Goal: Obtain resource: Download file/media

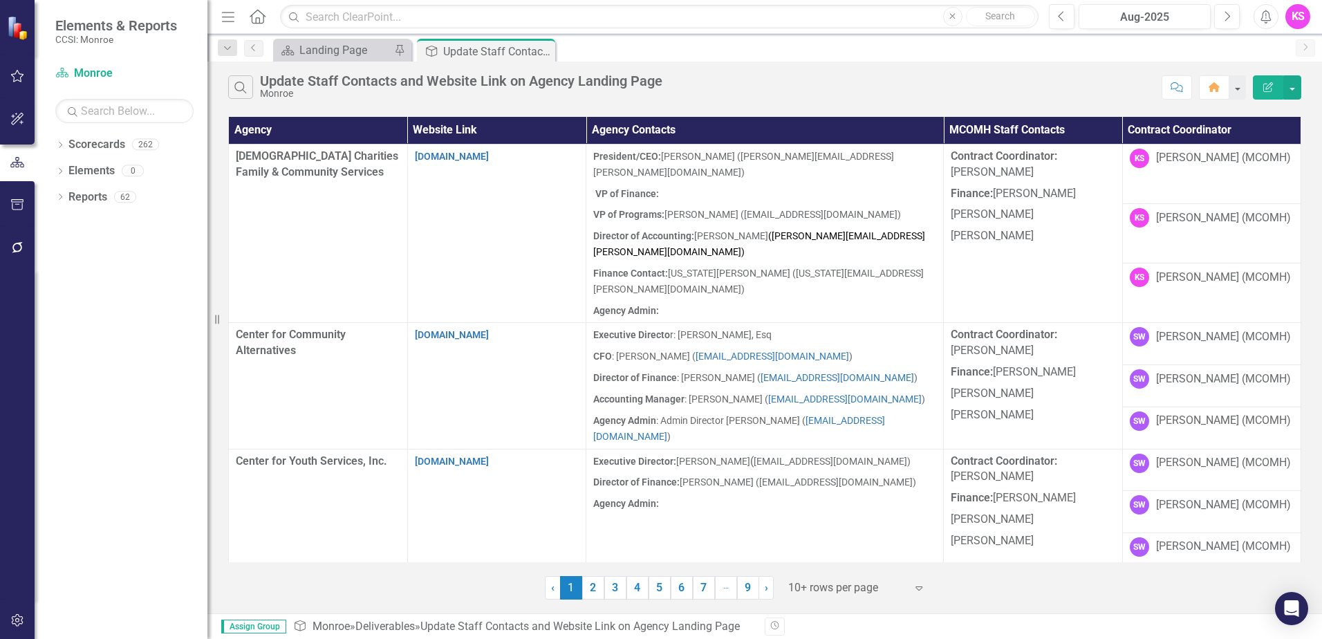
click at [920, 589] on icon "Expand" at bounding box center [919, 587] width 14 height 11
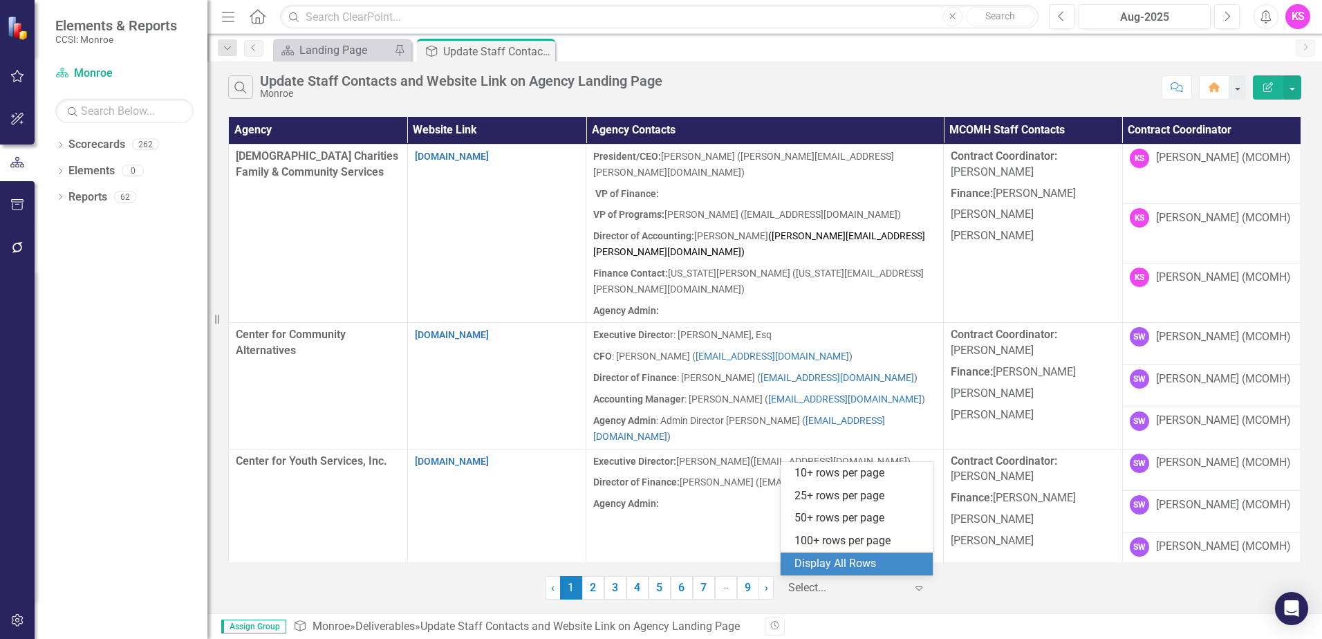
click at [880, 569] on div "Display All Rows" at bounding box center [860, 564] width 130 height 16
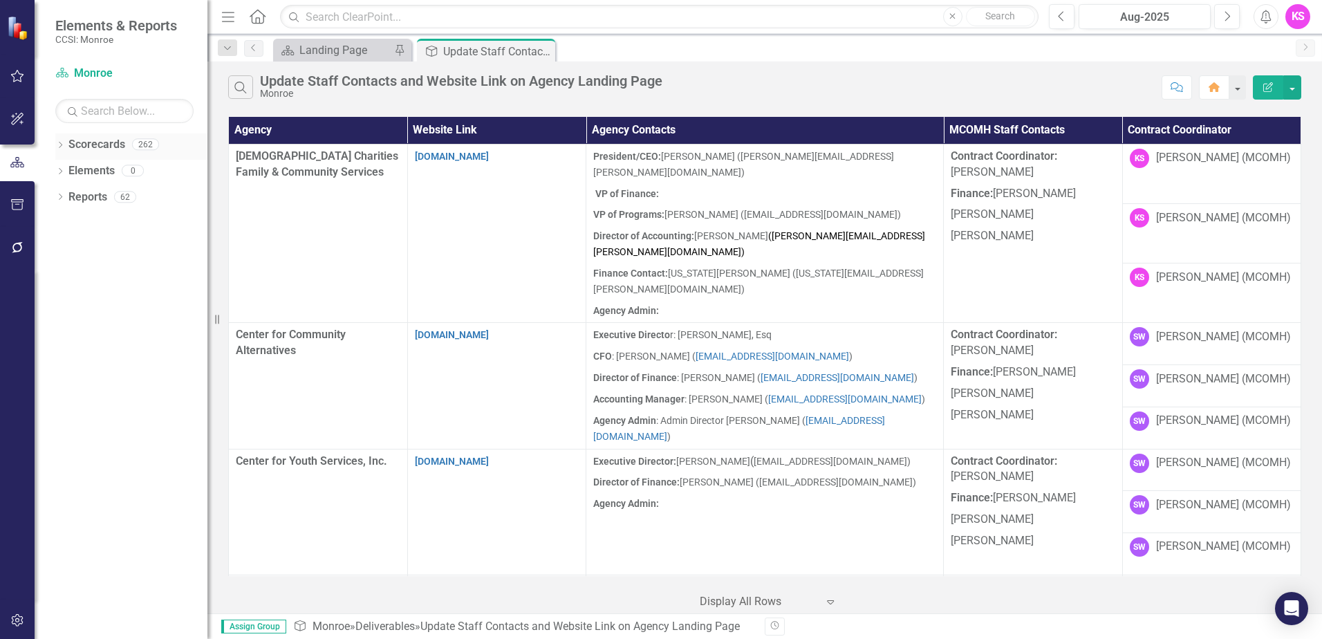
click at [62, 143] on icon "Dropdown" at bounding box center [60, 146] width 10 height 8
click at [67, 170] on icon "Dropdown" at bounding box center [67, 170] width 10 height 8
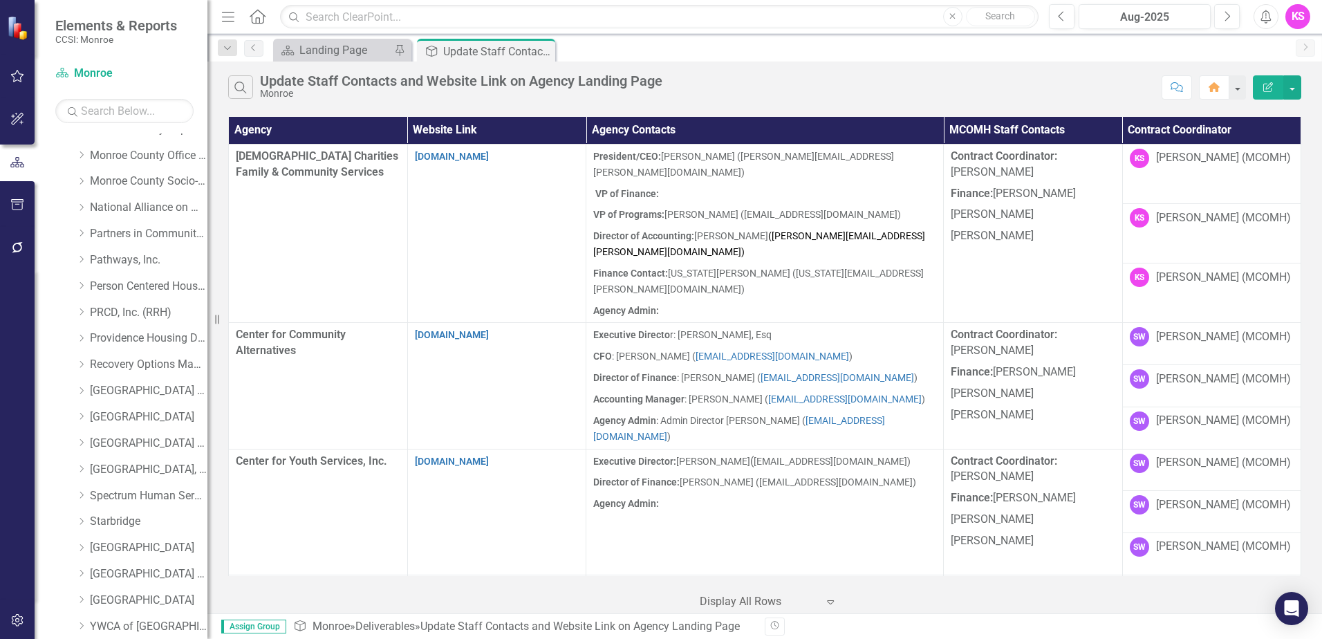
scroll to position [692, 0]
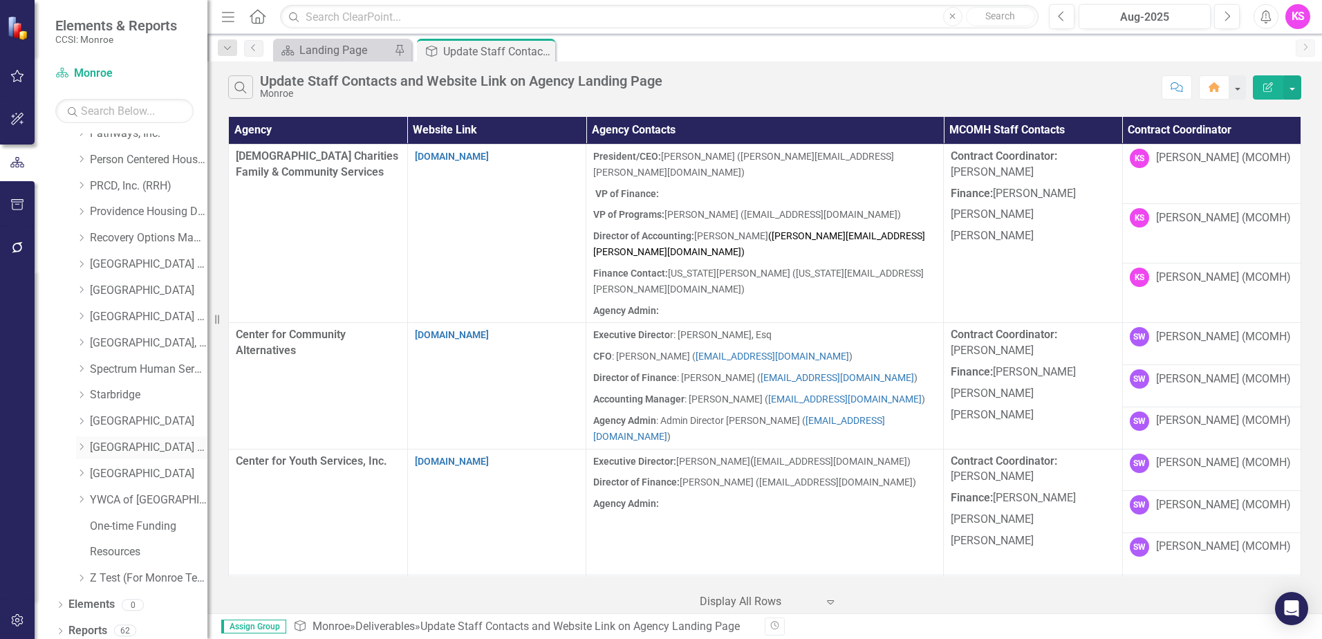
click at [87, 447] on div "Dropdown" at bounding box center [83, 448] width 14 height 12
click at [138, 444] on link "[GEOGRAPHIC_DATA] (RRH)" at bounding box center [149, 448] width 118 height 16
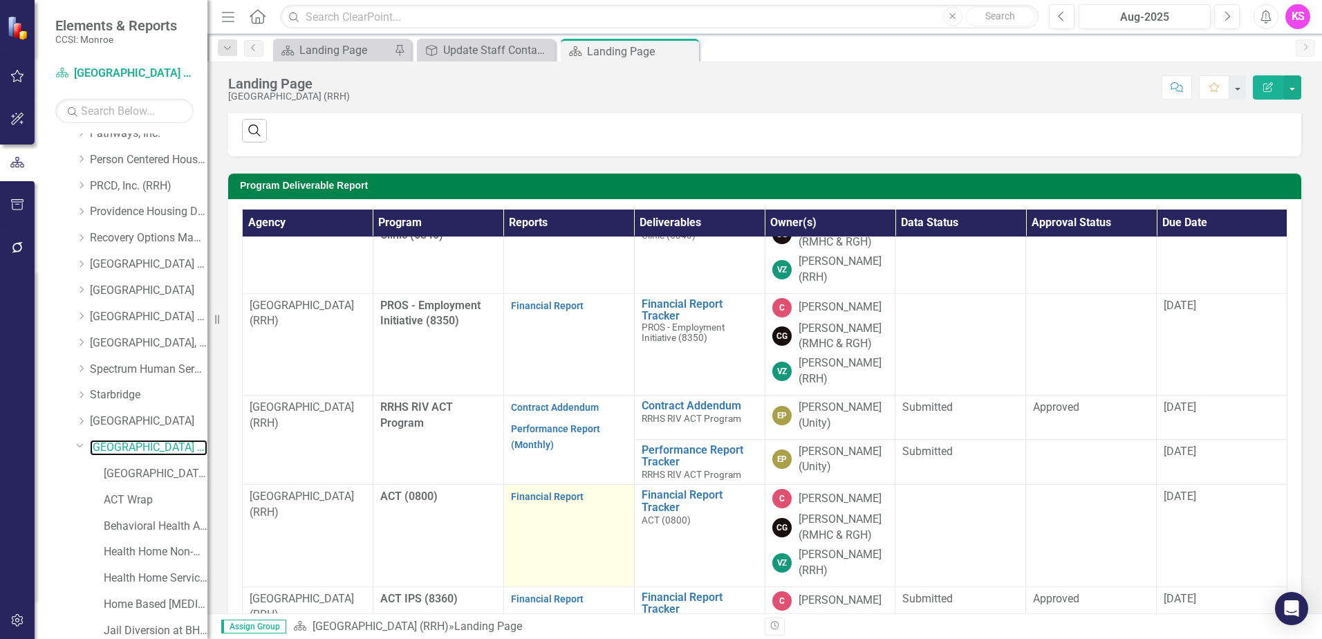
scroll to position [1046, 0]
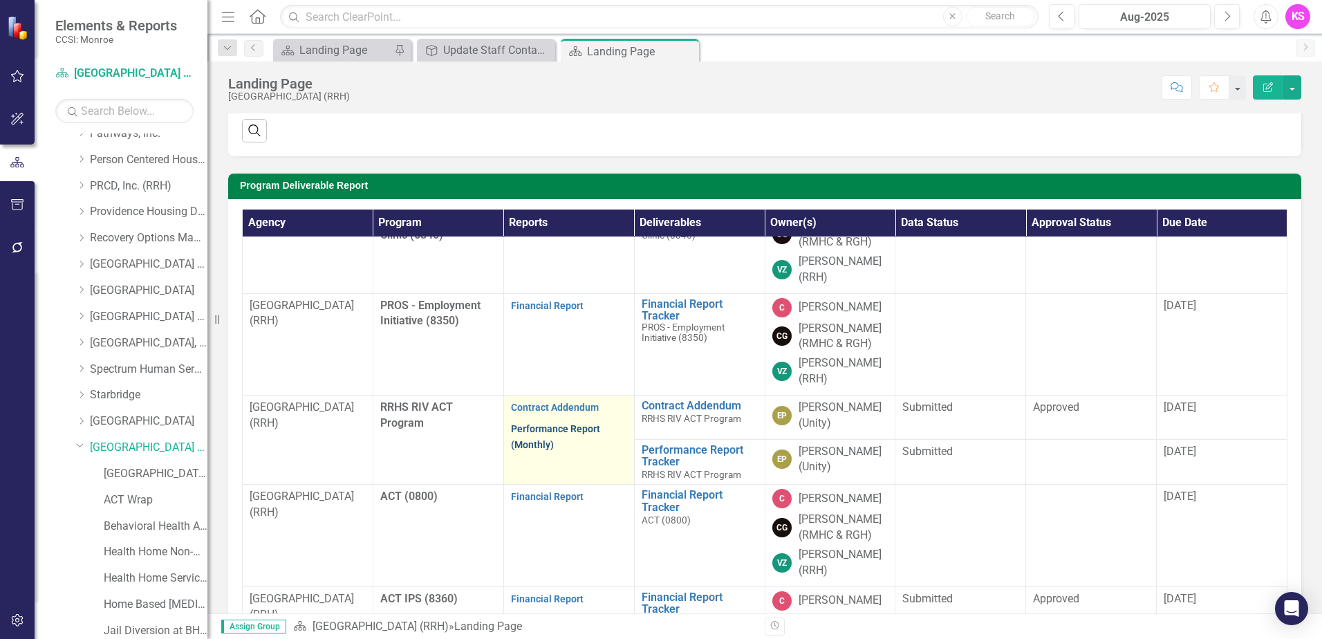
click at [543, 432] on link "Performance Report (Monthly)" at bounding box center [555, 436] width 89 height 27
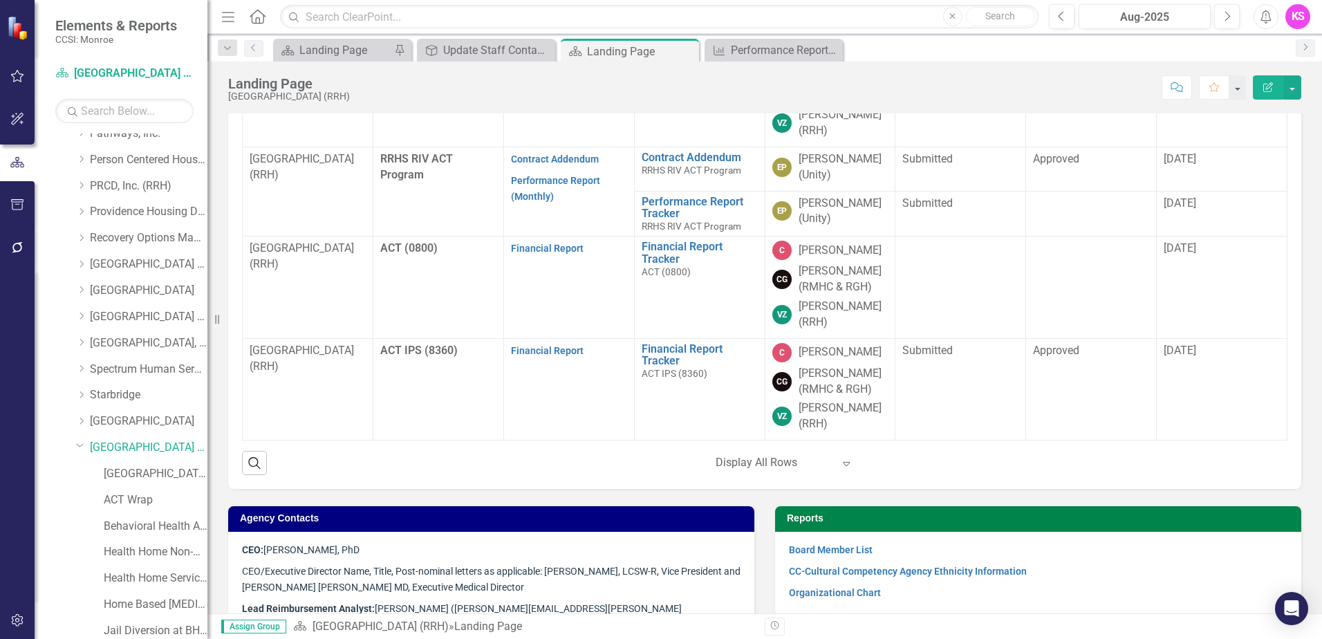
scroll to position [977, 0]
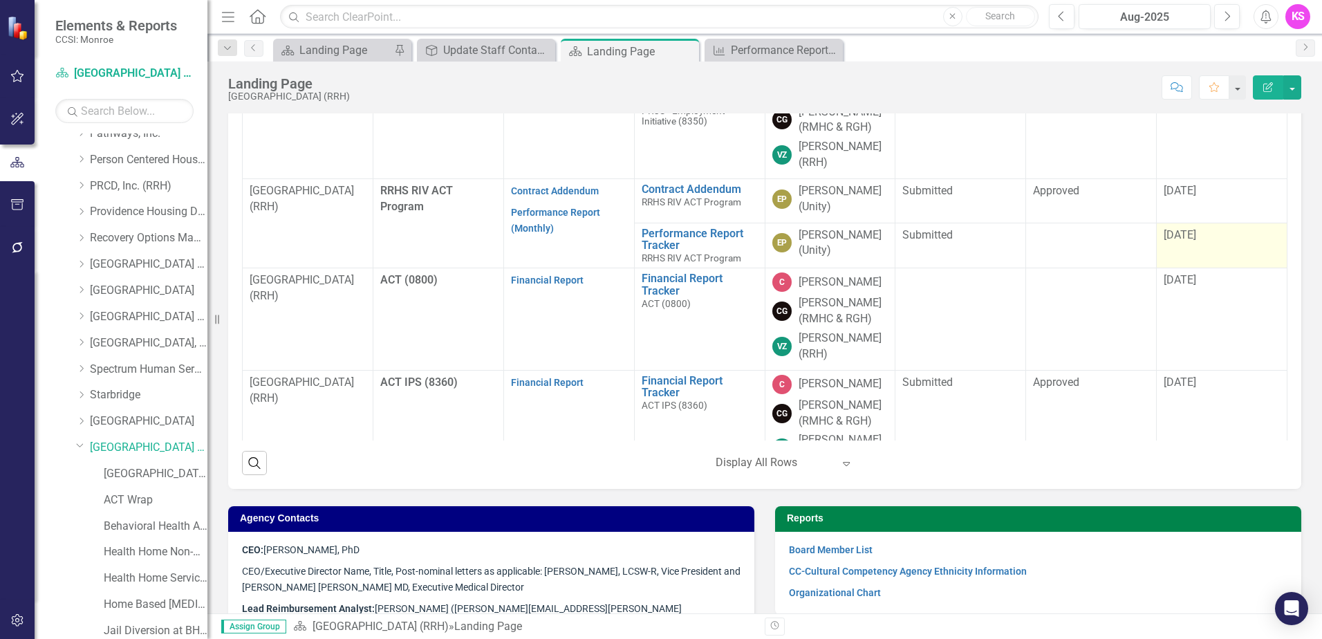
click at [1176, 244] on div "[DATE]" at bounding box center [1222, 236] width 116 height 17
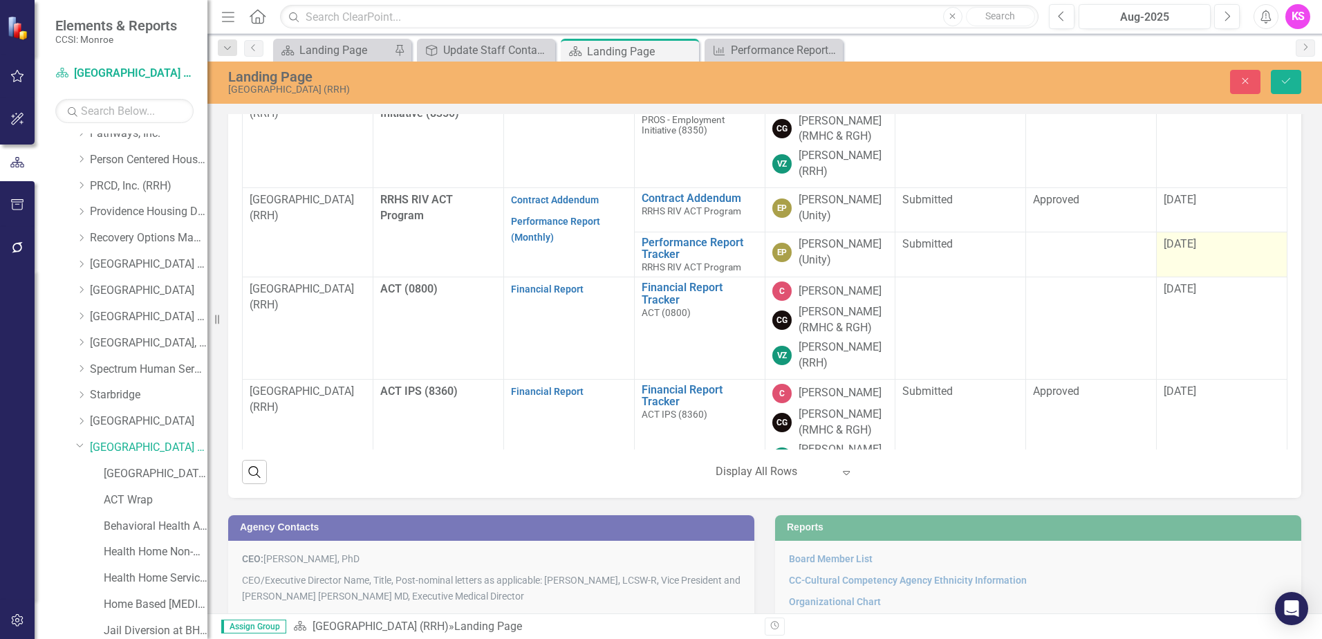
scroll to position [542, 0]
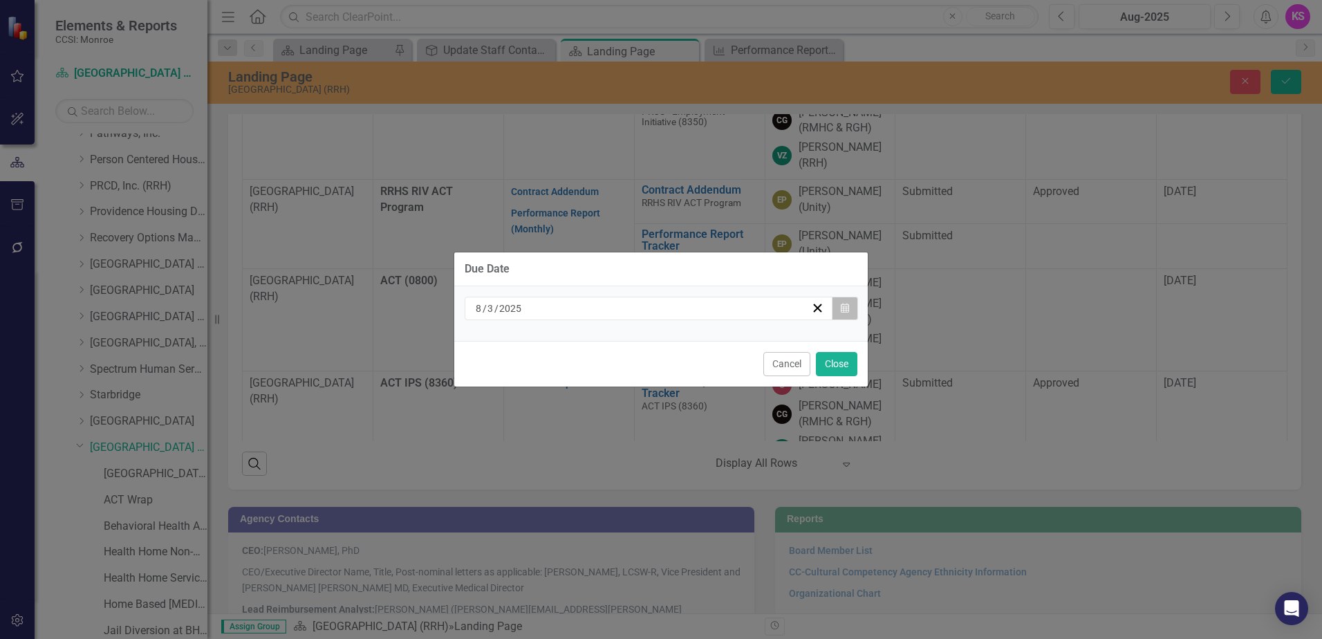
click at [841, 307] on icon "button" at bounding box center [845, 308] width 8 height 10
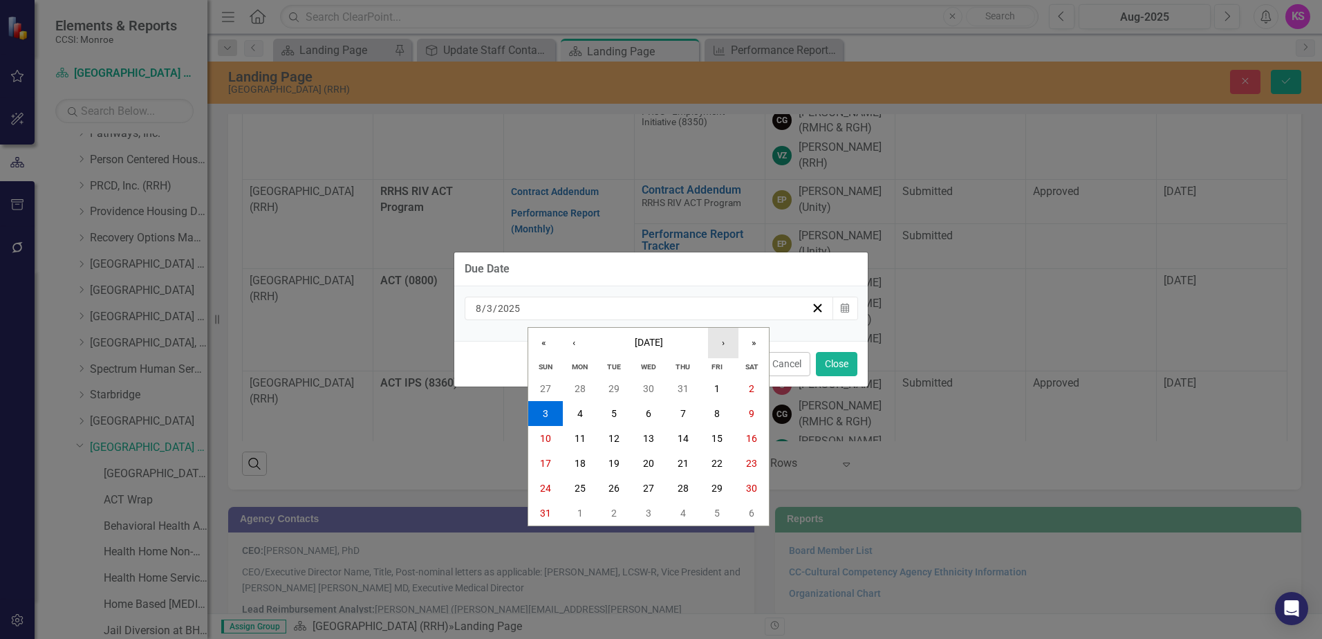
click at [722, 343] on button "›" at bounding box center [723, 343] width 30 height 30
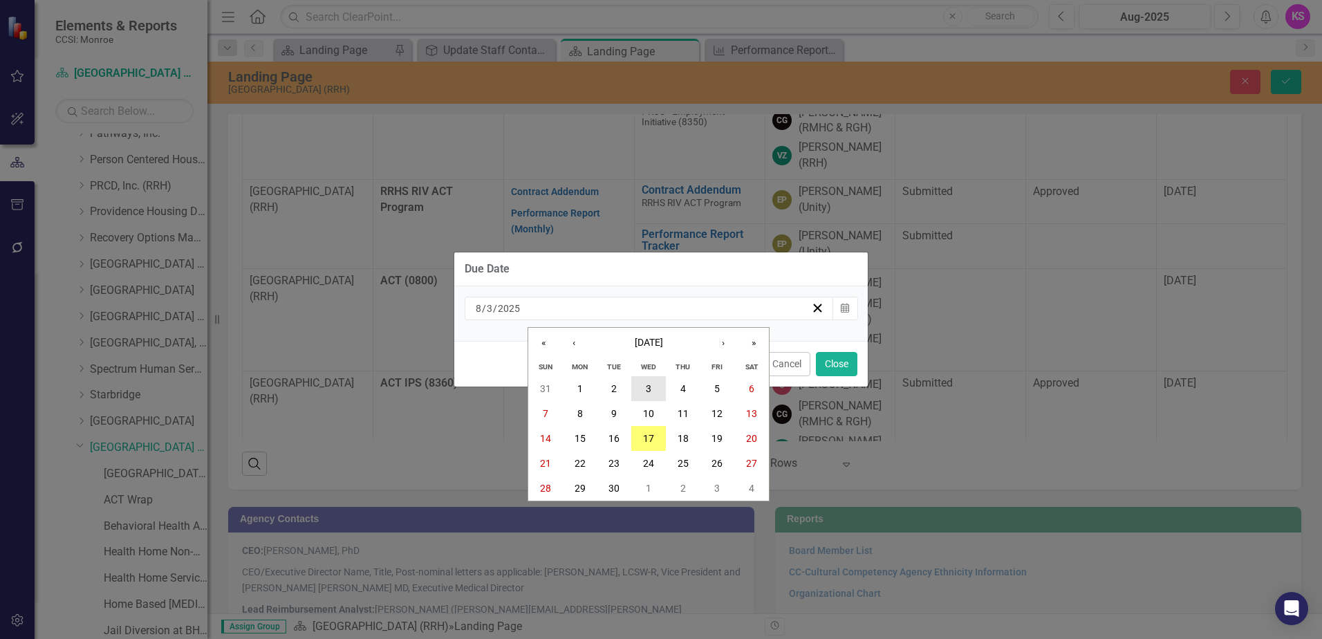
click at [647, 389] on abbr "3" at bounding box center [649, 388] width 6 height 11
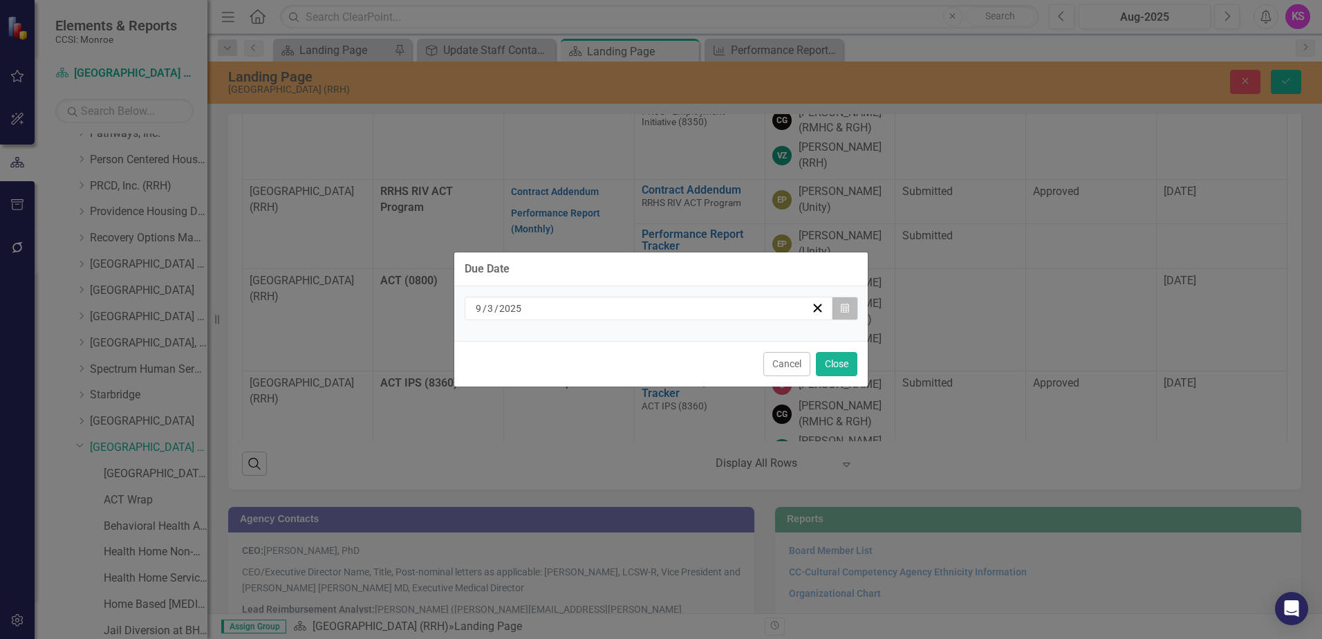
click at [849, 313] on button "Calendar" at bounding box center [845, 309] width 26 height 24
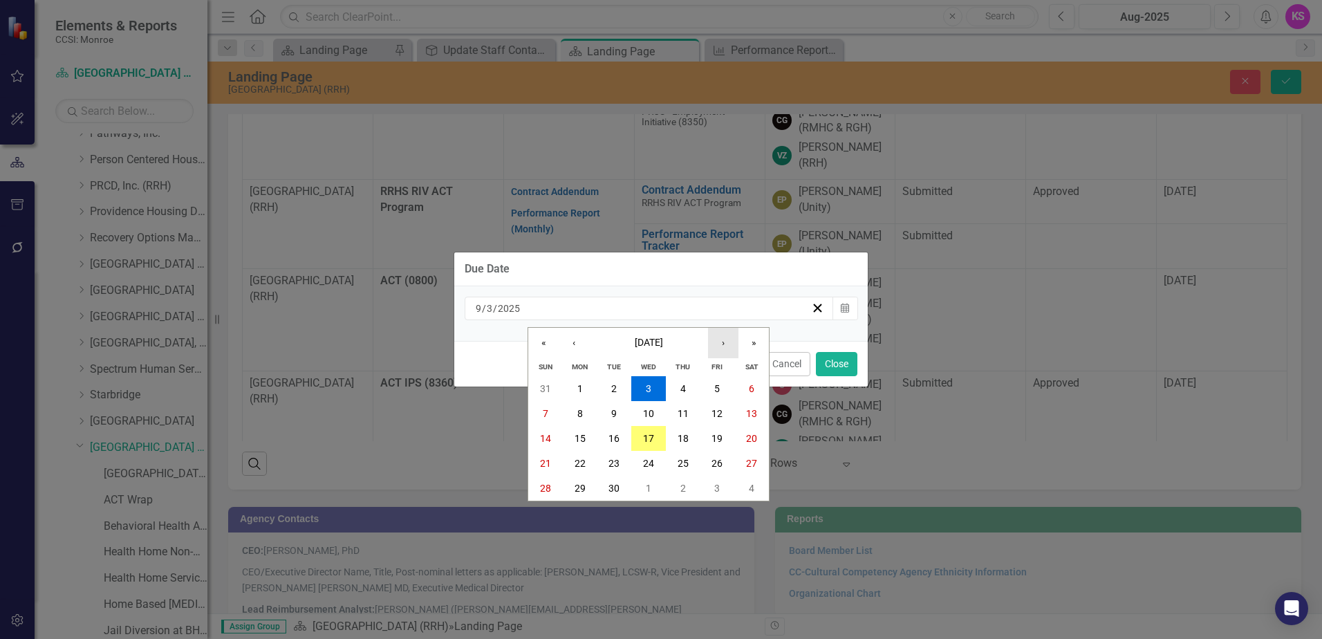
click at [721, 349] on button "›" at bounding box center [723, 343] width 30 height 30
click at [718, 391] on abbr "3" at bounding box center [717, 388] width 6 height 11
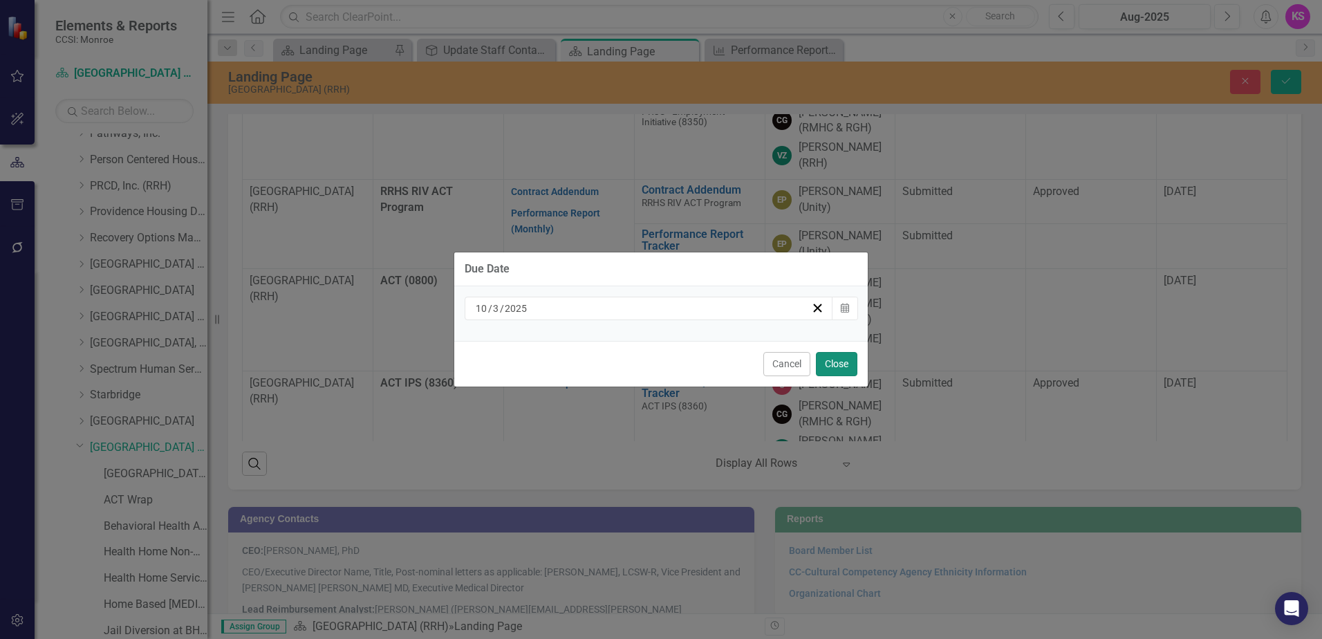
click at [848, 367] on button "Close" at bounding box center [836, 364] width 41 height 24
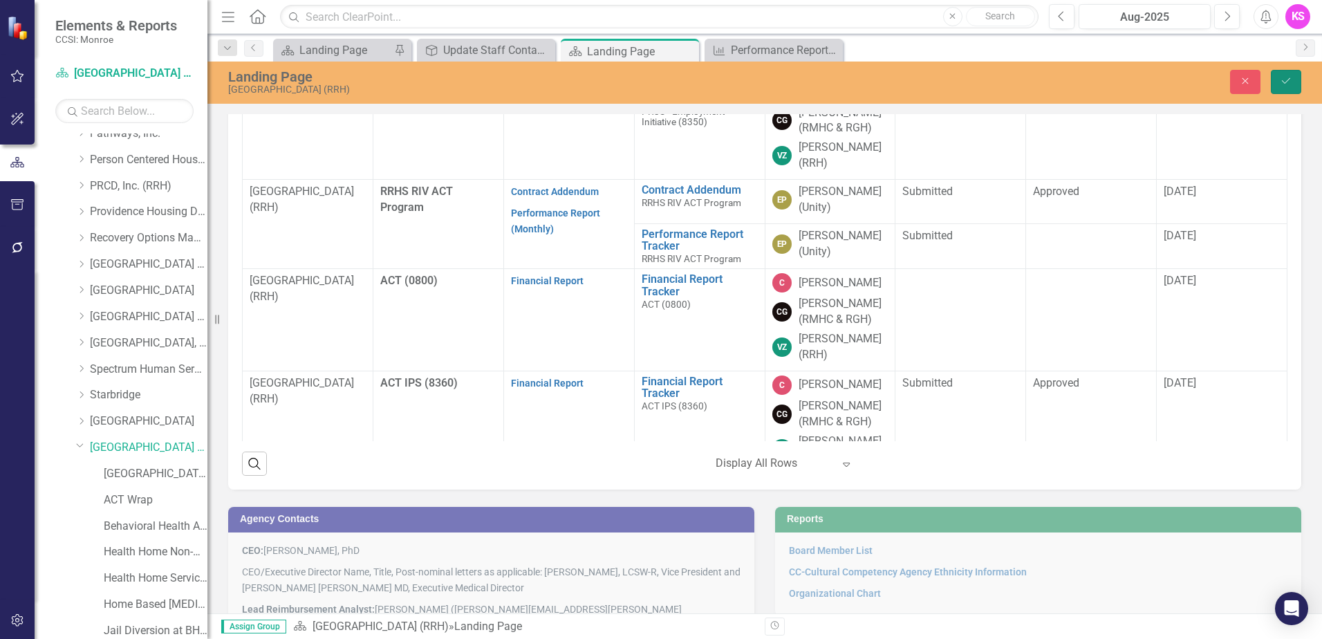
click at [1286, 77] on icon "Save" at bounding box center [1286, 81] width 12 height 10
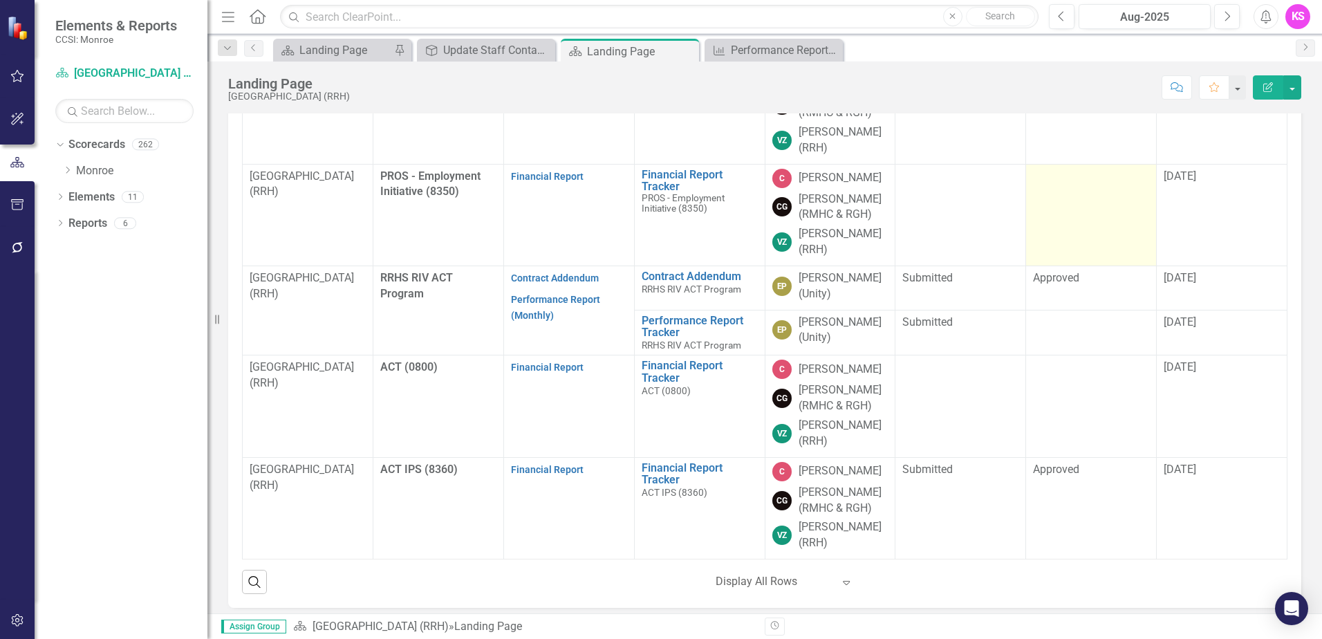
scroll to position [1046, 0]
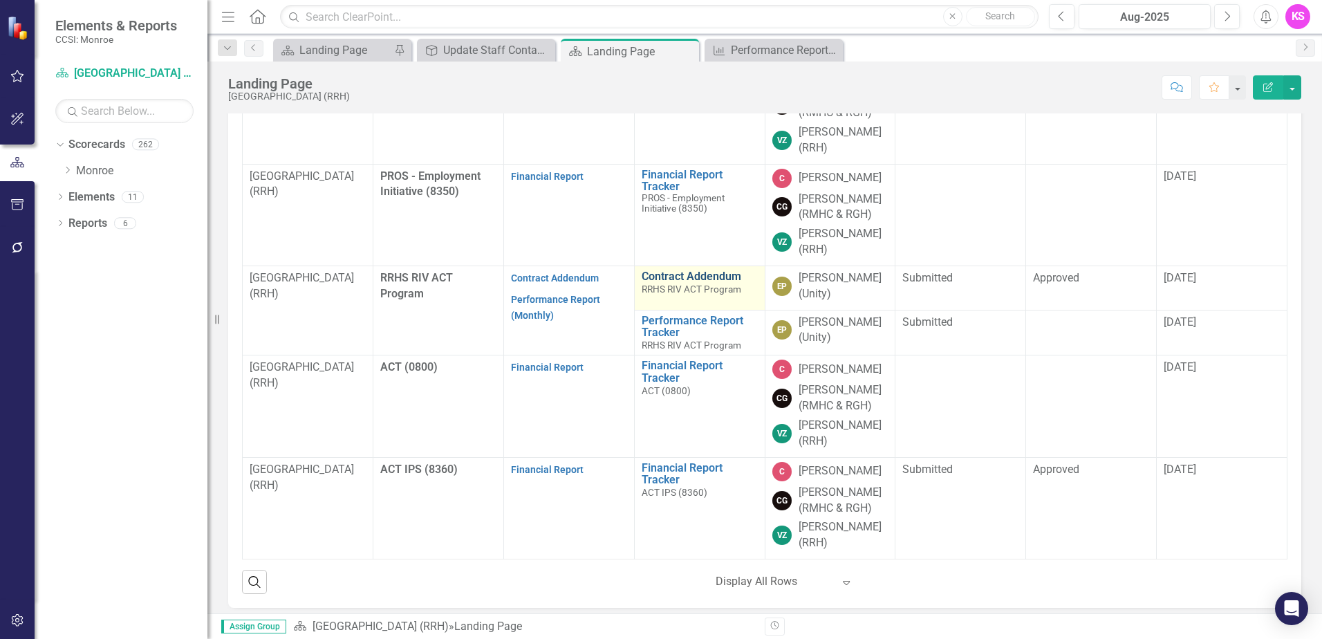
click at [667, 278] on link "Contract Addendum" at bounding box center [700, 276] width 116 height 12
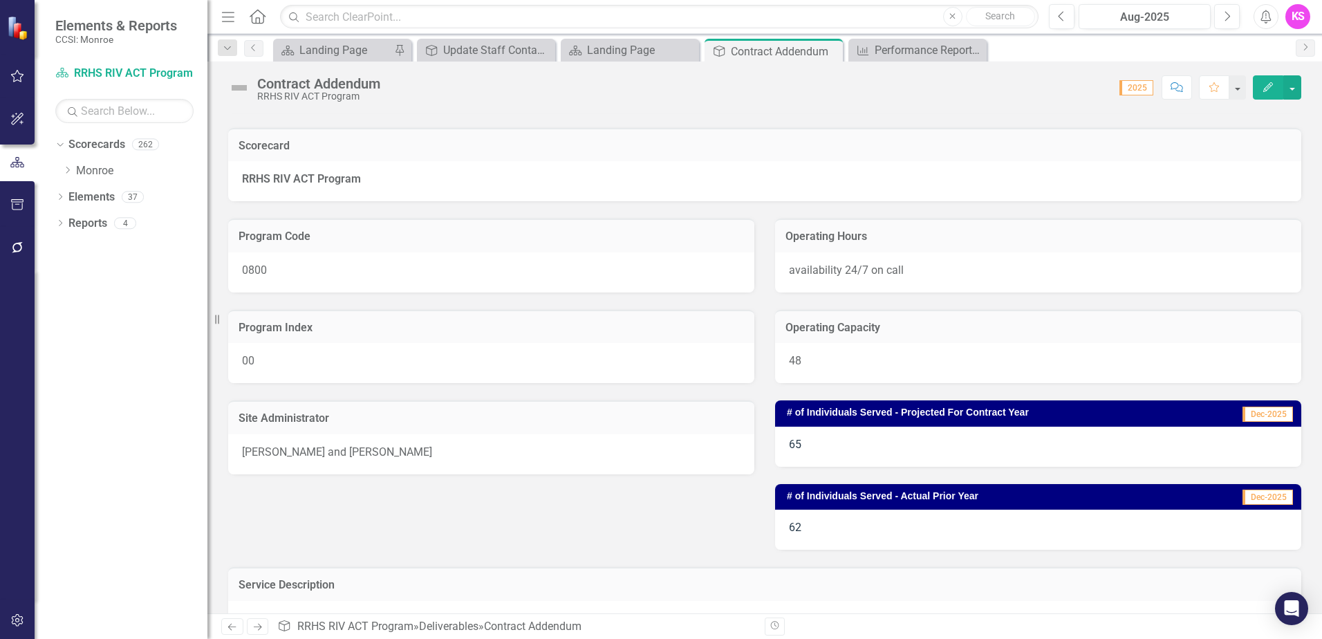
scroll to position [69, 0]
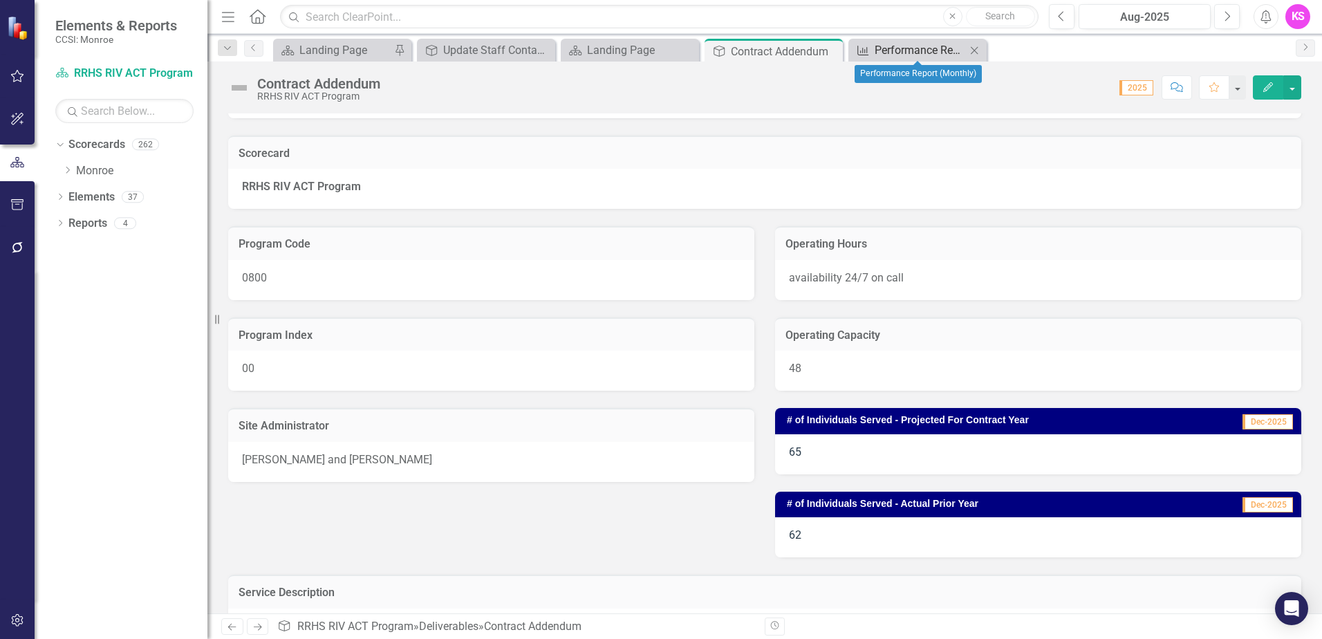
click at [873, 55] on link "Measure Performance Report (Monthly)" at bounding box center [909, 49] width 114 height 17
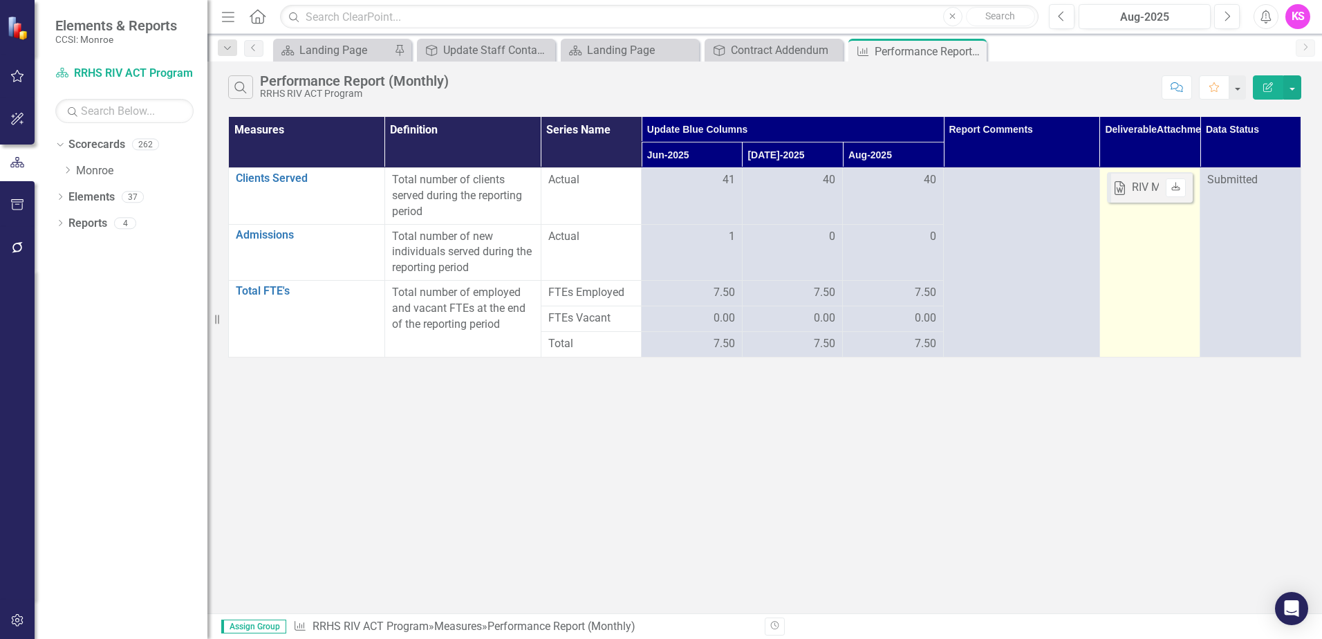
click at [1176, 189] on icon "Download" at bounding box center [1176, 187] width 10 height 8
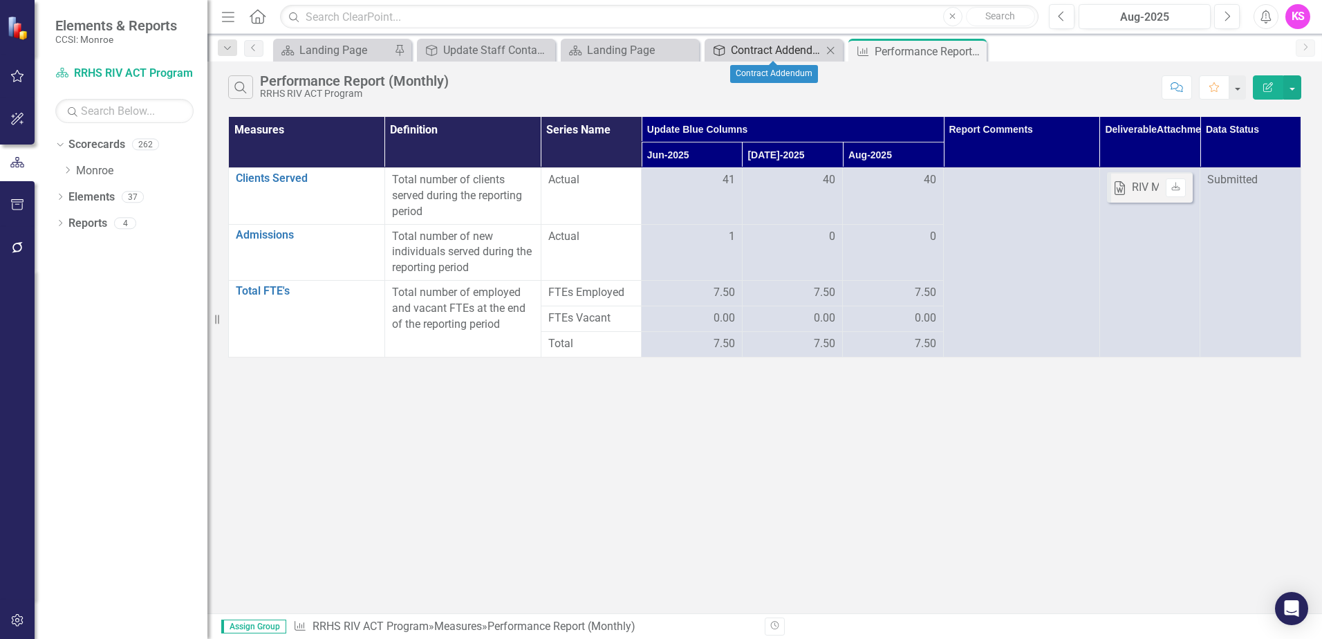
click at [759, 54] on div "Contract Addendum" at bounding box center [776, 49] width 91 height 17
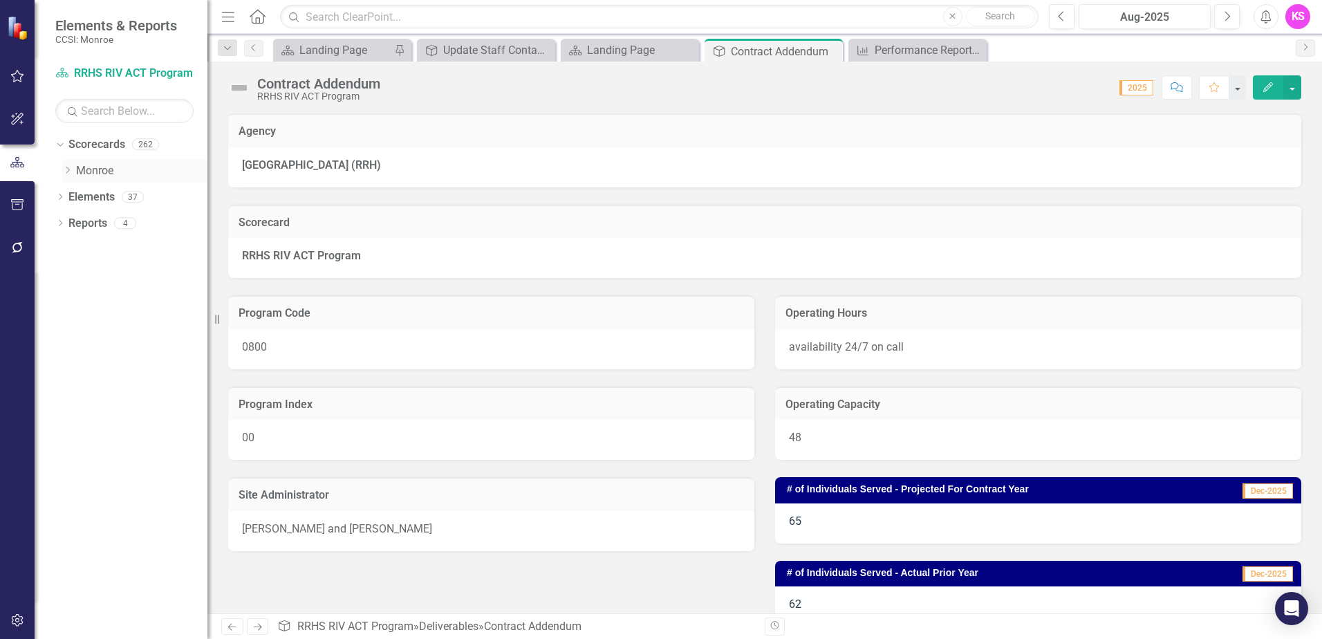
click at [71, 172] on icon "Dropdown" at bounding box center [67, 170] width 10 height 8
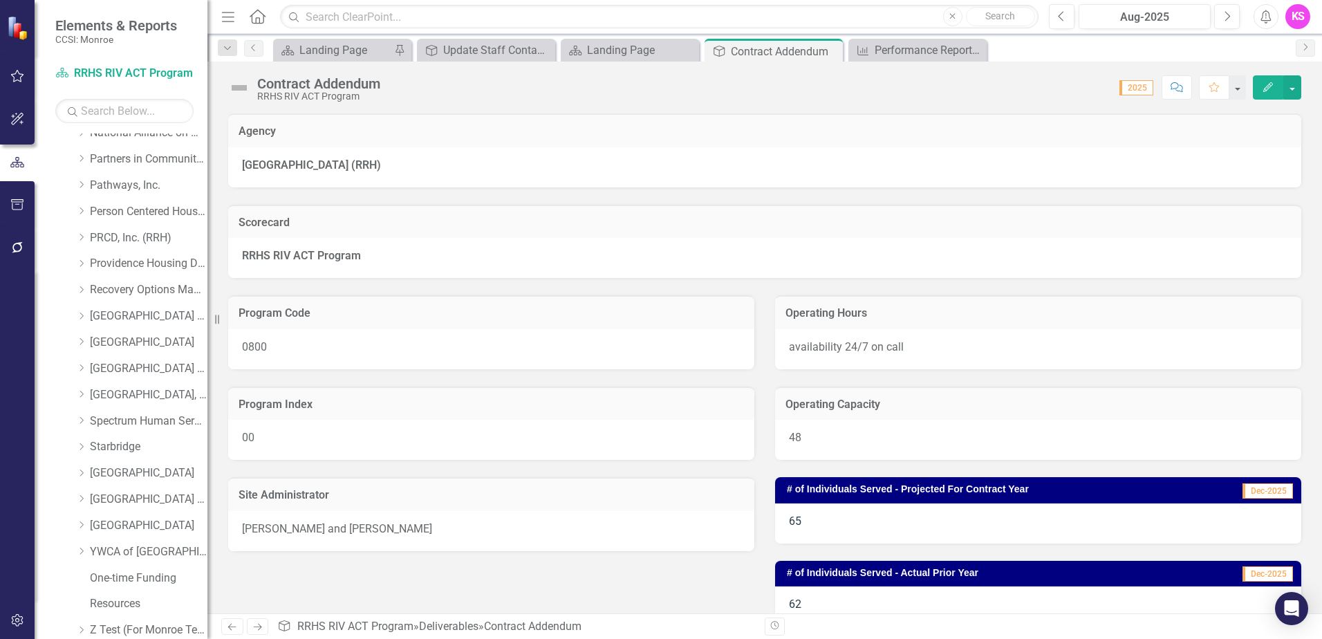
scroll to position [698, 0]
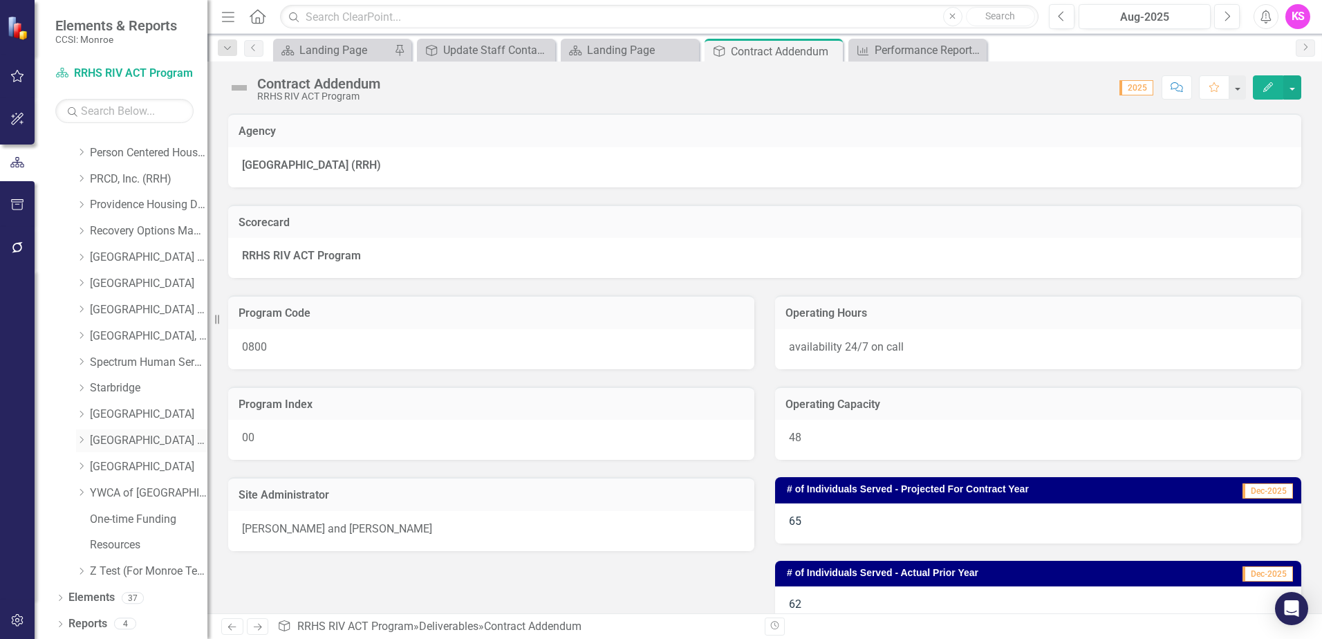
click at [84, 438] on icon "Dropdown" at bounding box center [81, 440] width 10 height 8
click at [143, 441] on link "[GEOGRAPHIC_DATA] (RRH)" at bounding box center [149, 441] width 118 height 16
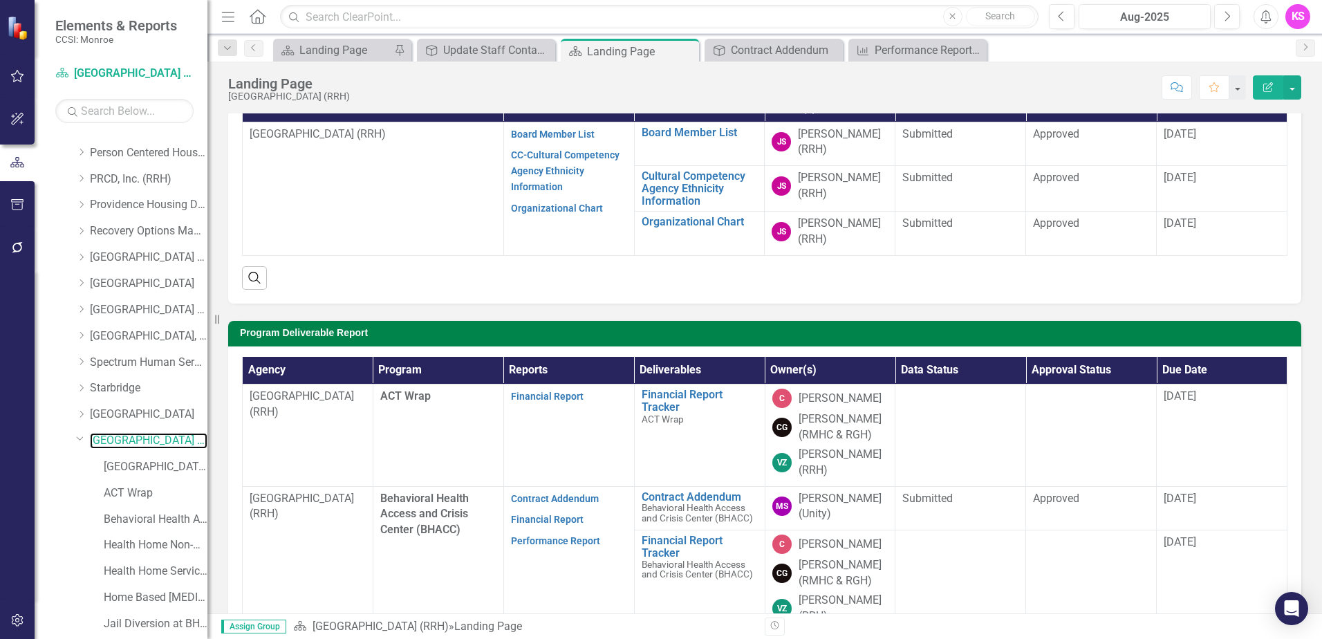
scroll to position [69, 0]
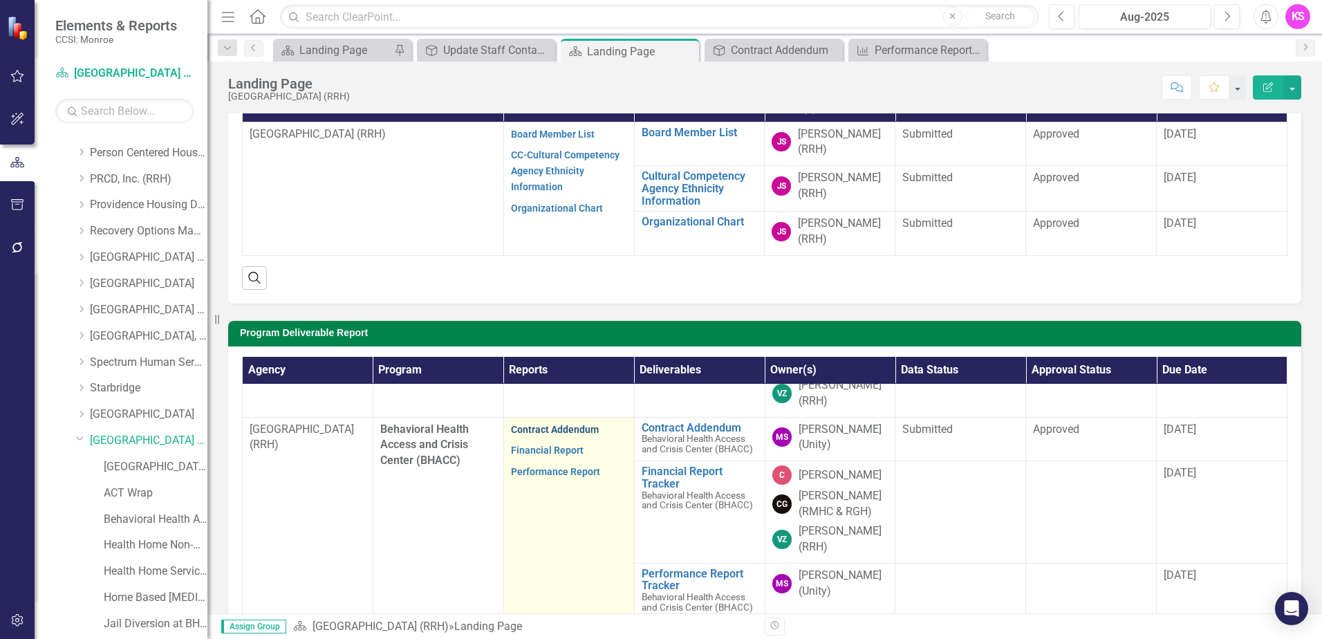
click at [558, 429] on link "Contract Addendum" at bounding box center [555, 429] width 88 height 11
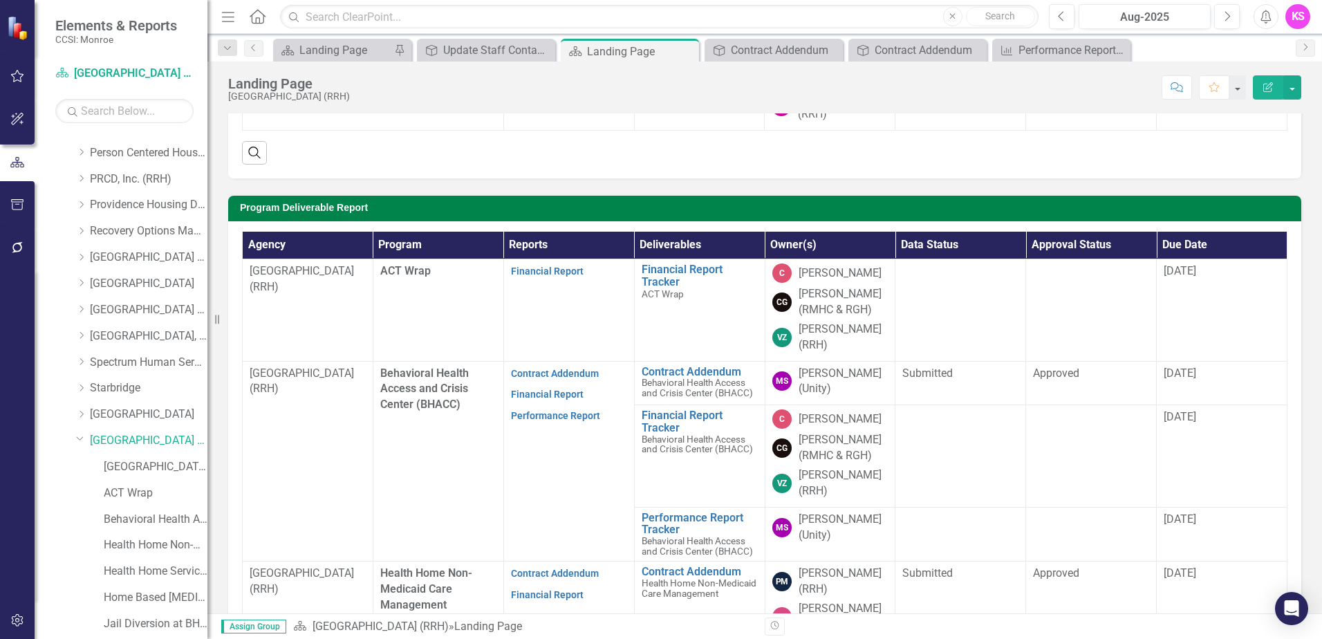
scroll to position [277, 0]
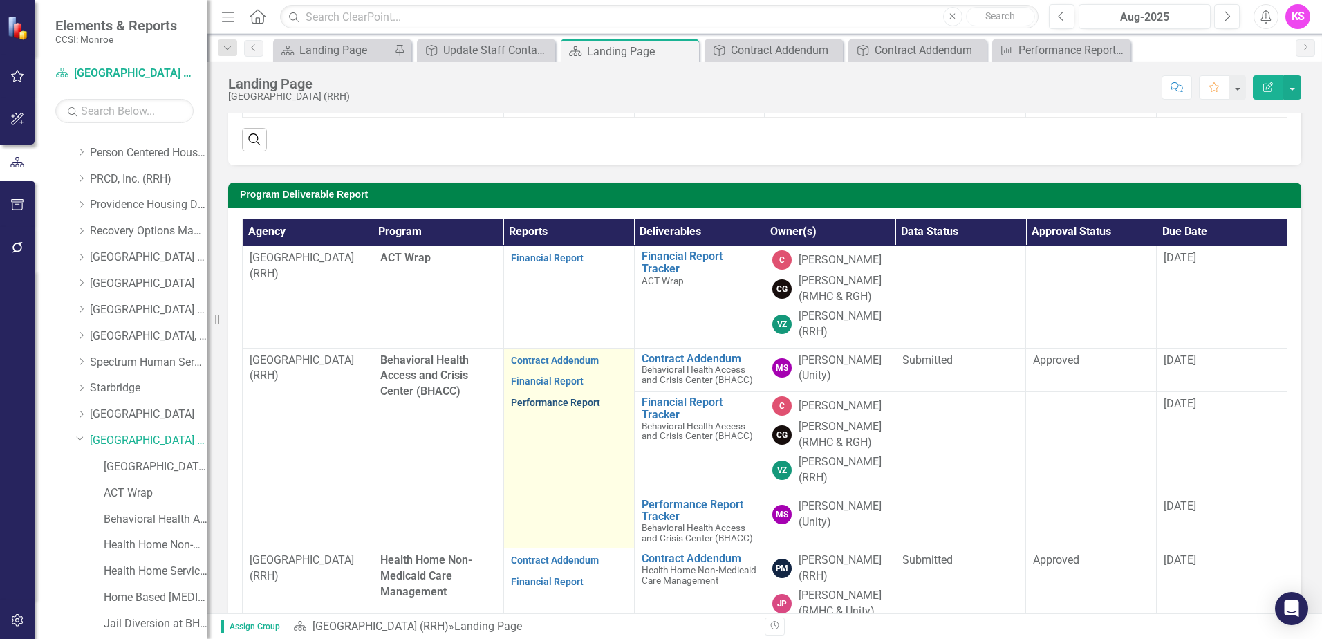
click at [562, 400] on link "Performance Report" at bounding box center [555, 402] width 89 height 11
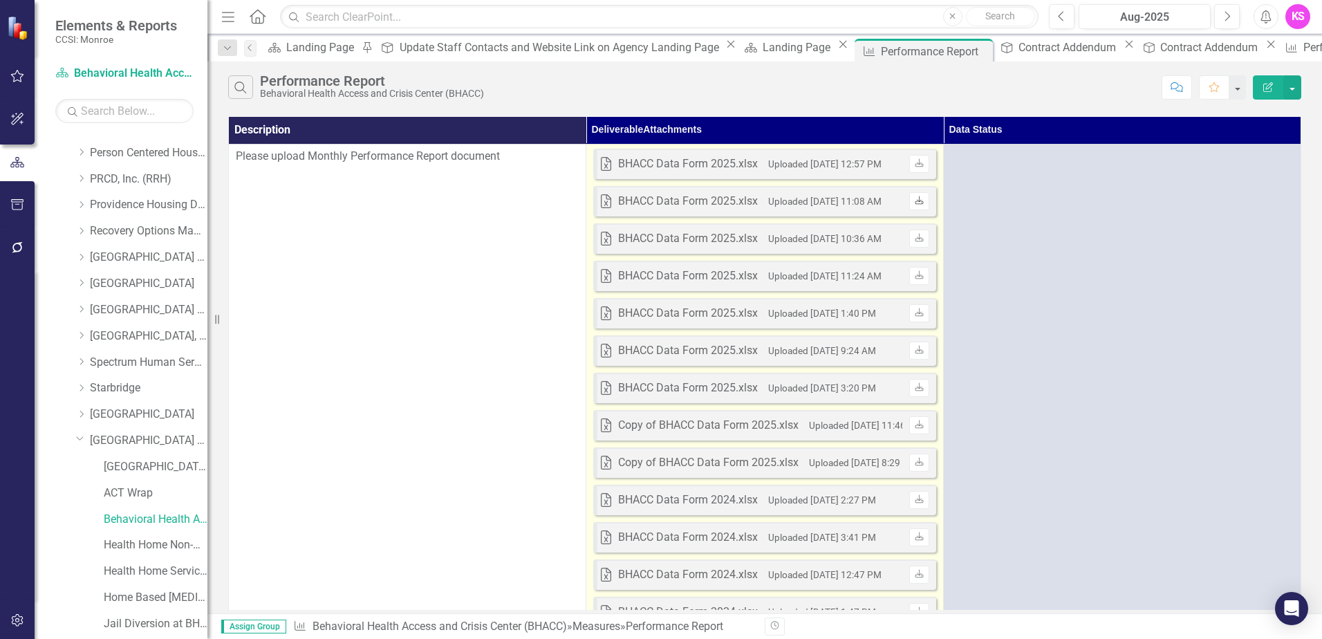
click at [919, 203] on icon "Download" at bounding box center [919, 201] width 10 height 8
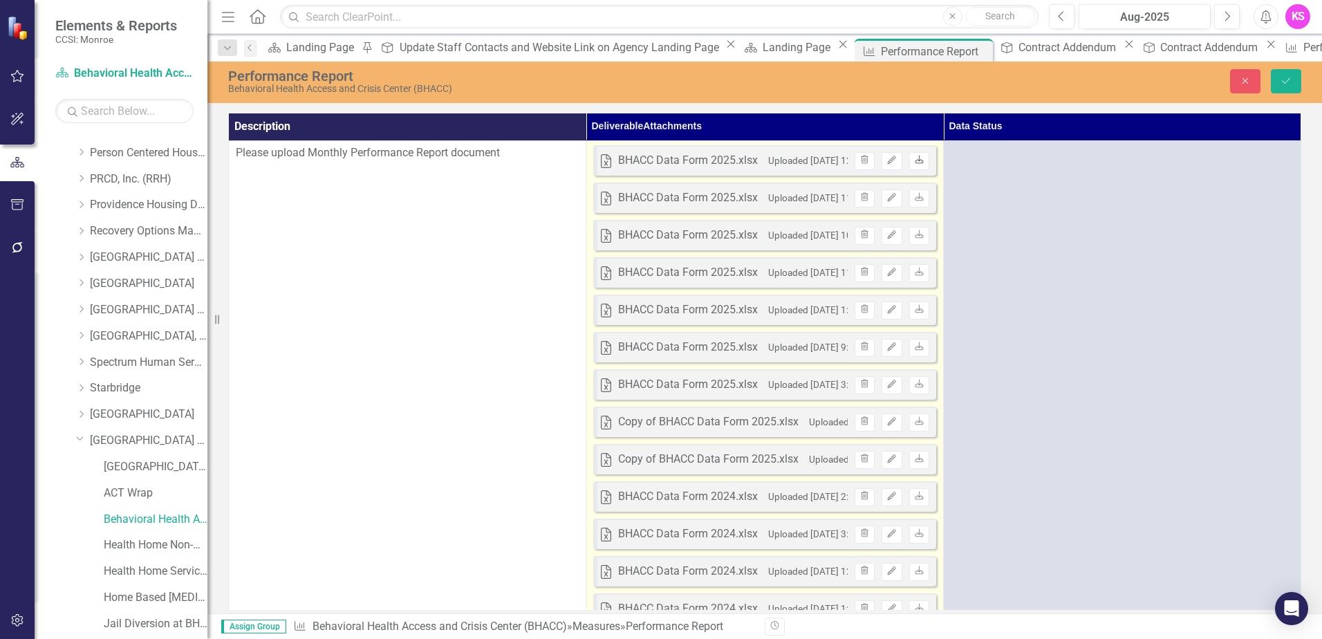
click at [915, 164] on icon "Download" at bounding box center [919, 160] width 10 height 8
click at [920, 165] on icon "Download" at bounding box center [919, 160] width 10 height 8
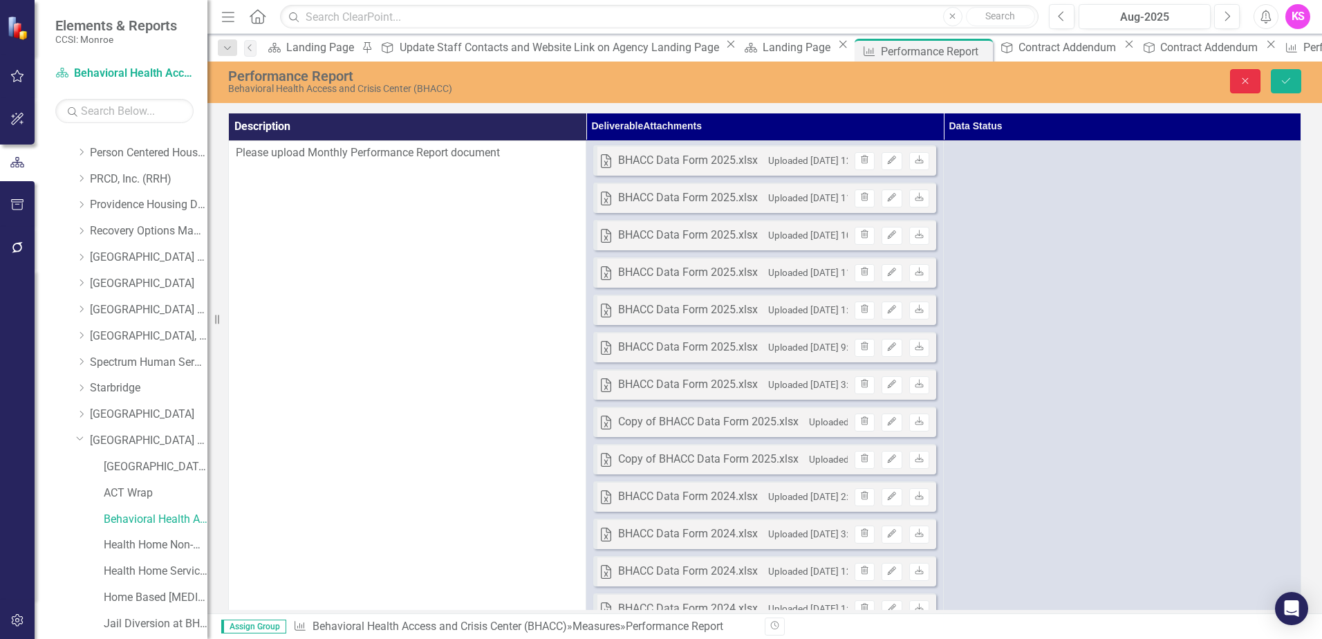
click at [1239, 84] on button "Close" at bounding box center [1245, 81] width 30 height 24
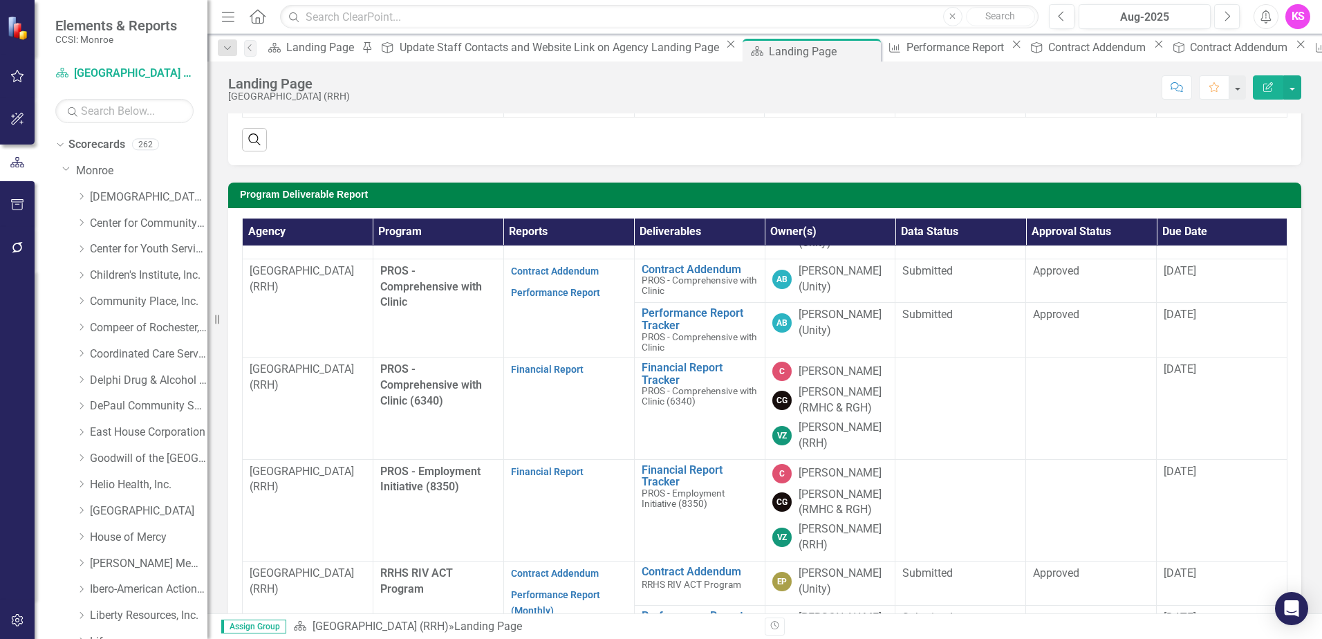
scroll to position [830, 0]
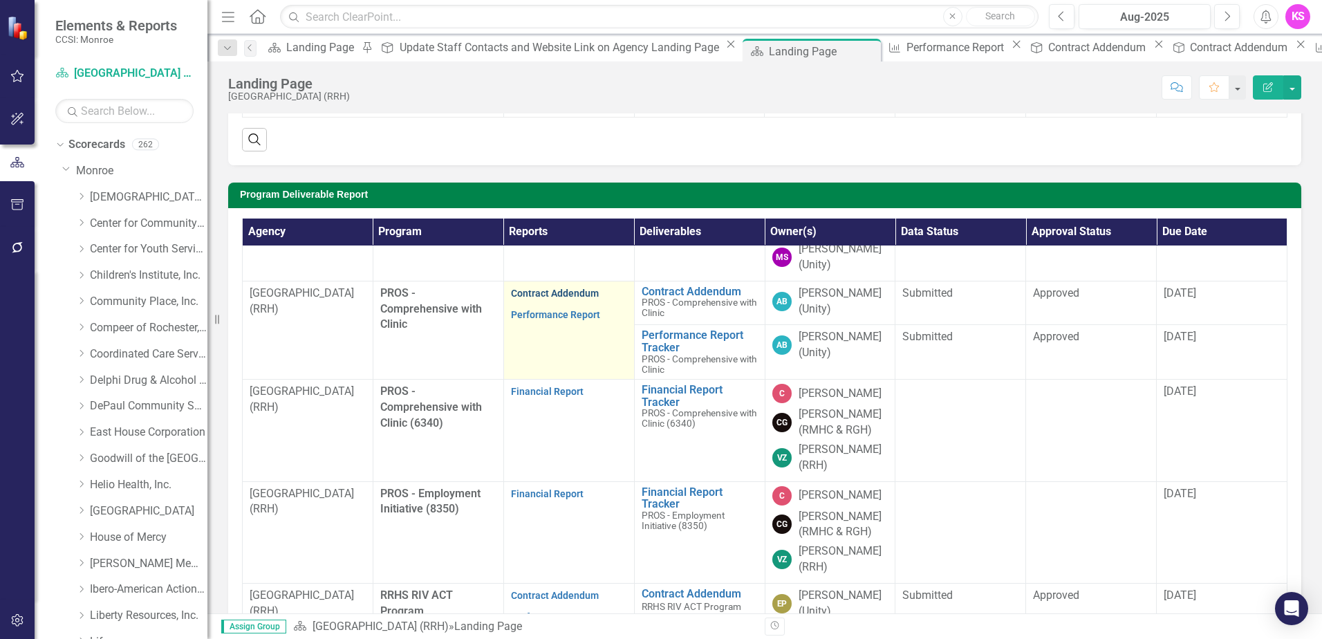
click at [562, 299] on link "Contract Addendum" at bounding box center [555, 293] width 88 height 11
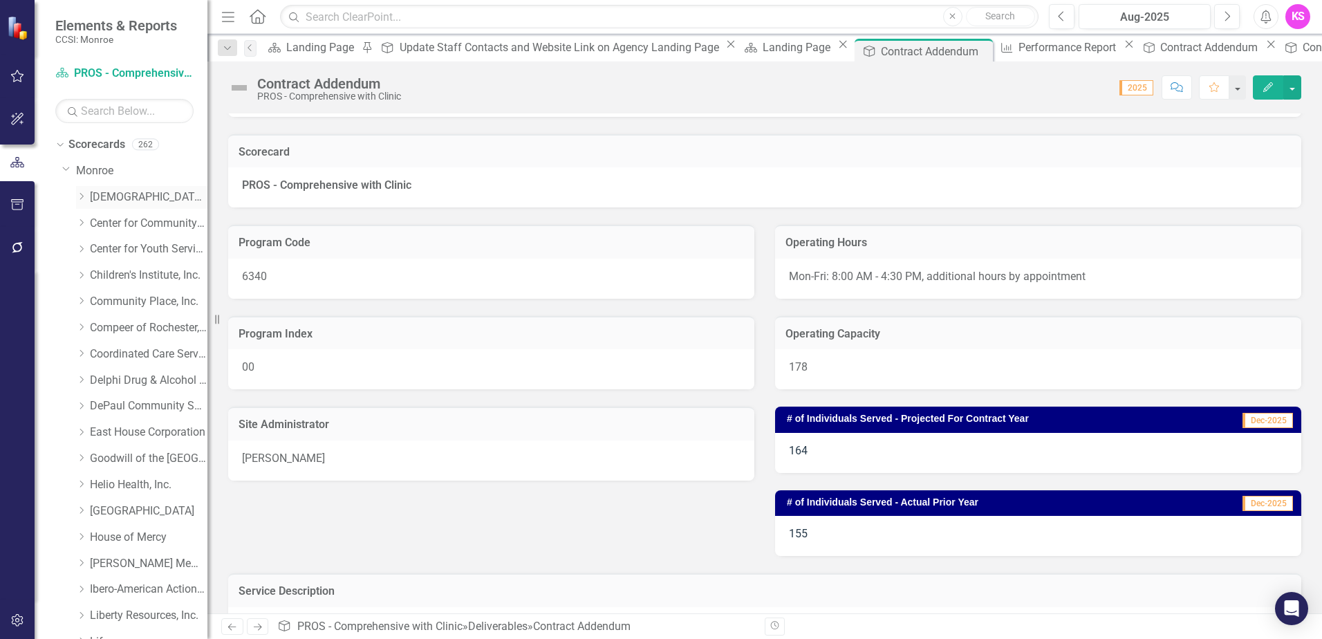
click at [84, 194] on icon "Dropdown" at bounding box center [81, 196] width 10 height 8
click at [149, 197] on link "[DEMOGRAPHIC_DATA] Charities Family & Community Services" at bounding box center [149, 197] width 118 height 16
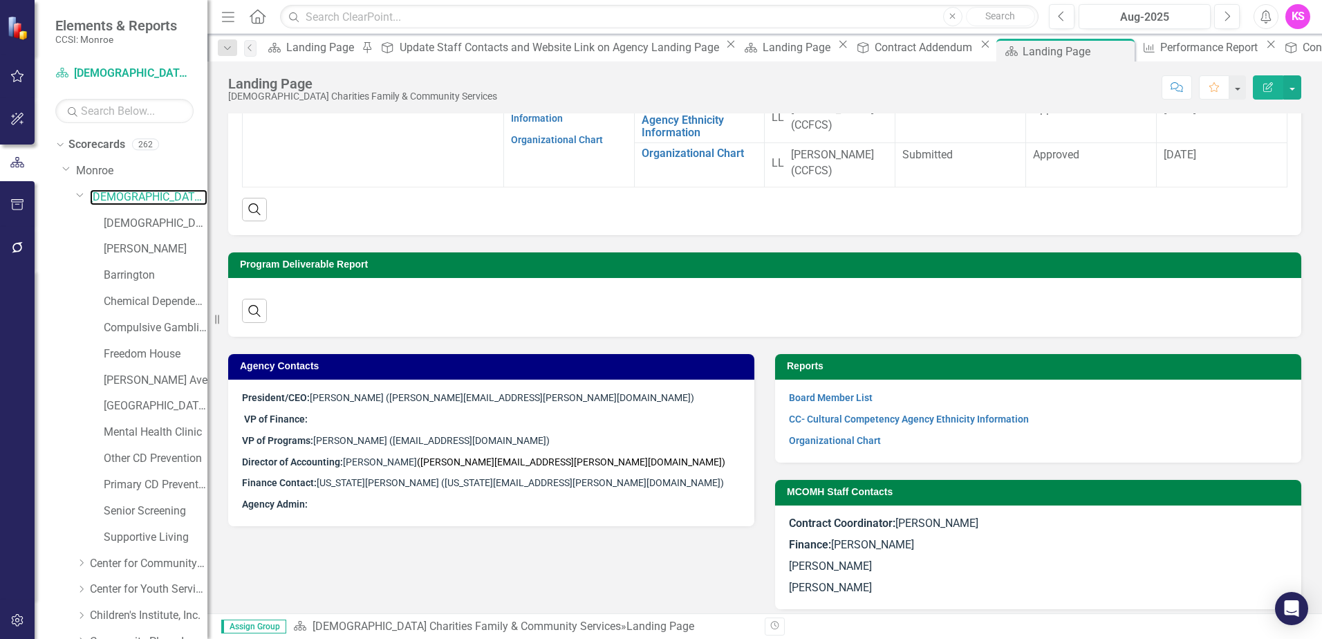
scroll to position [216, 0]
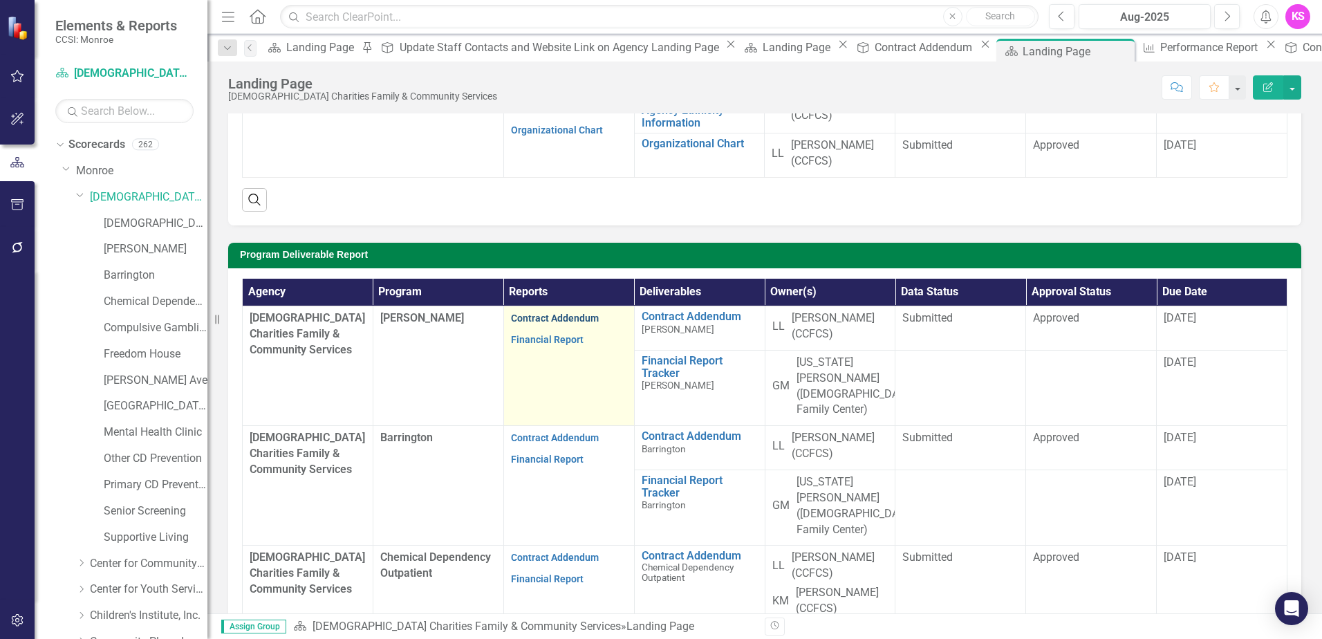
click at [554, 321] on link "Contract Addendum" at bounding box center [555, 318] width 88 height 11
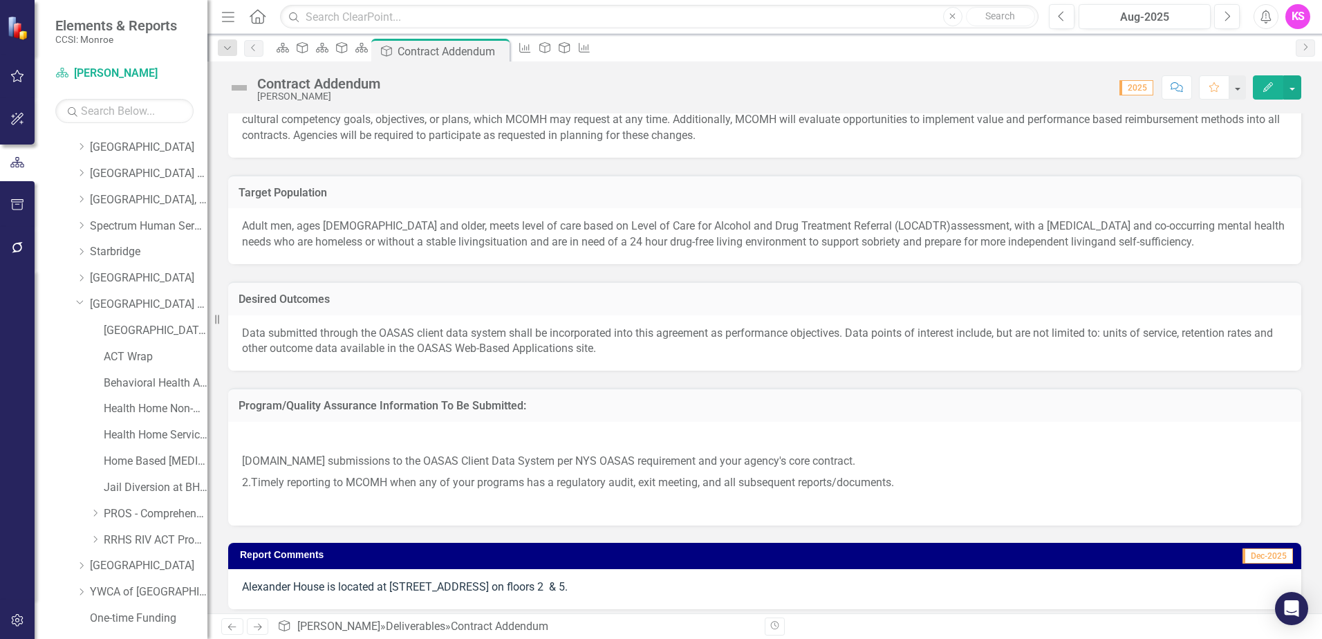
scroll to position [1176, 0]
click at [120, 304] on link "[GEOGRAPHIC_DATA] (RRH)" at bounding box center [149, 304] width 118 height 16
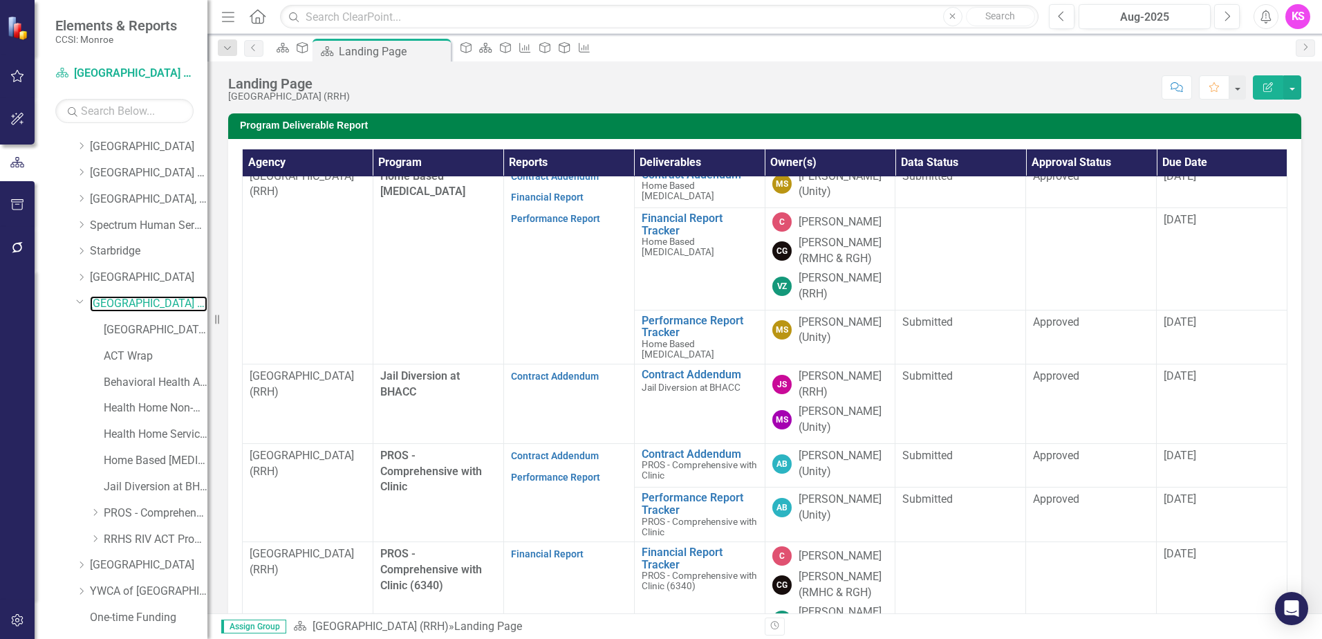
scroll to position [622, 0]
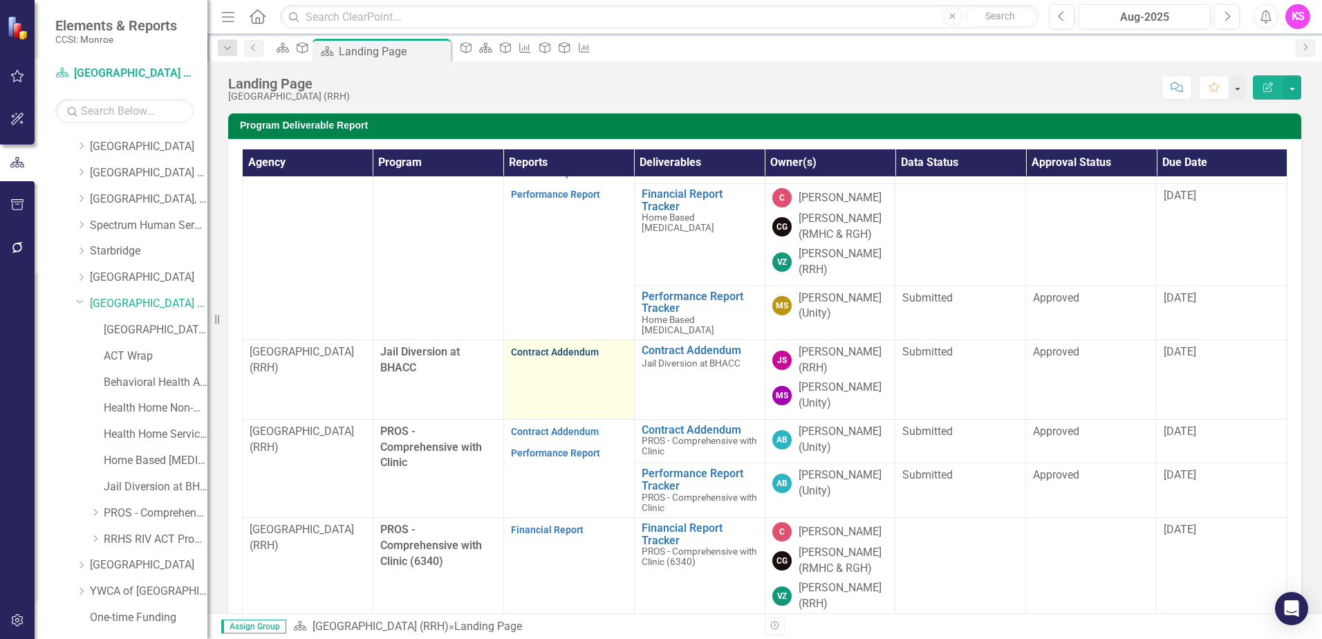
click at [544, 358] on link "Contract Addendum" at bounding box center [555, 351] width 88 height 11
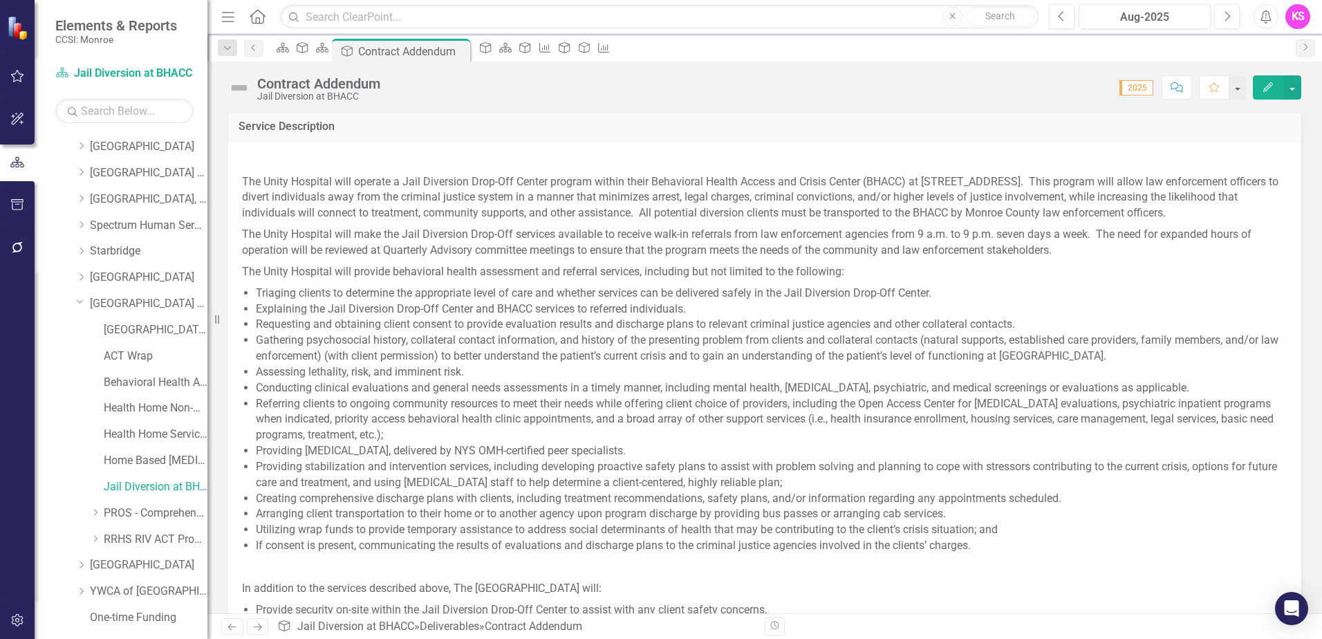
scroll to position [553, 0]
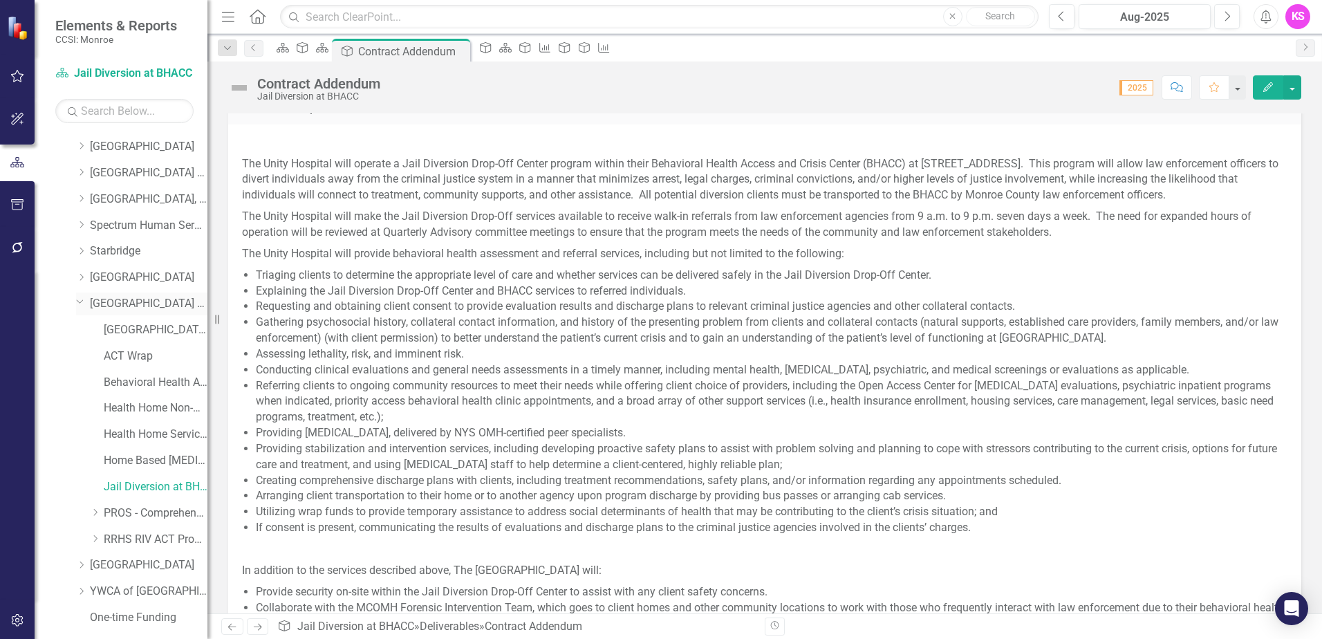
click at [141, 304] on link "[GEOGRAPHIC_DATA] (RRH)" at bounding box center [149, 304] width 118 height 16
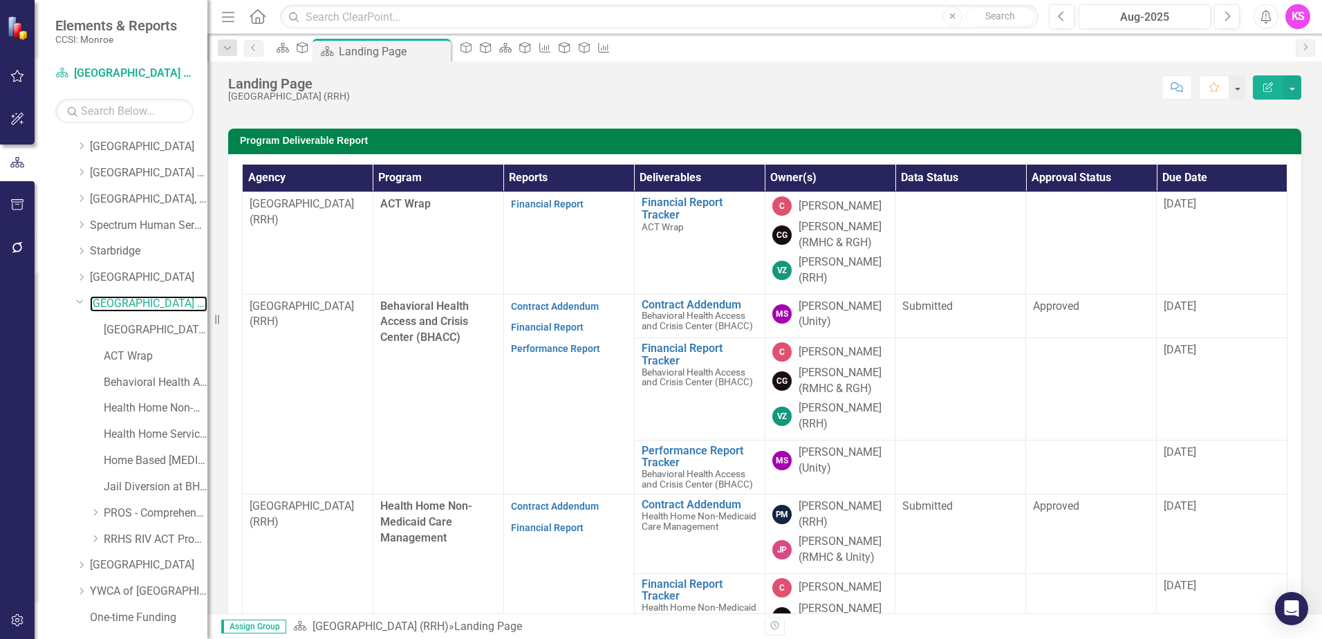
scroll to position [346, 0]
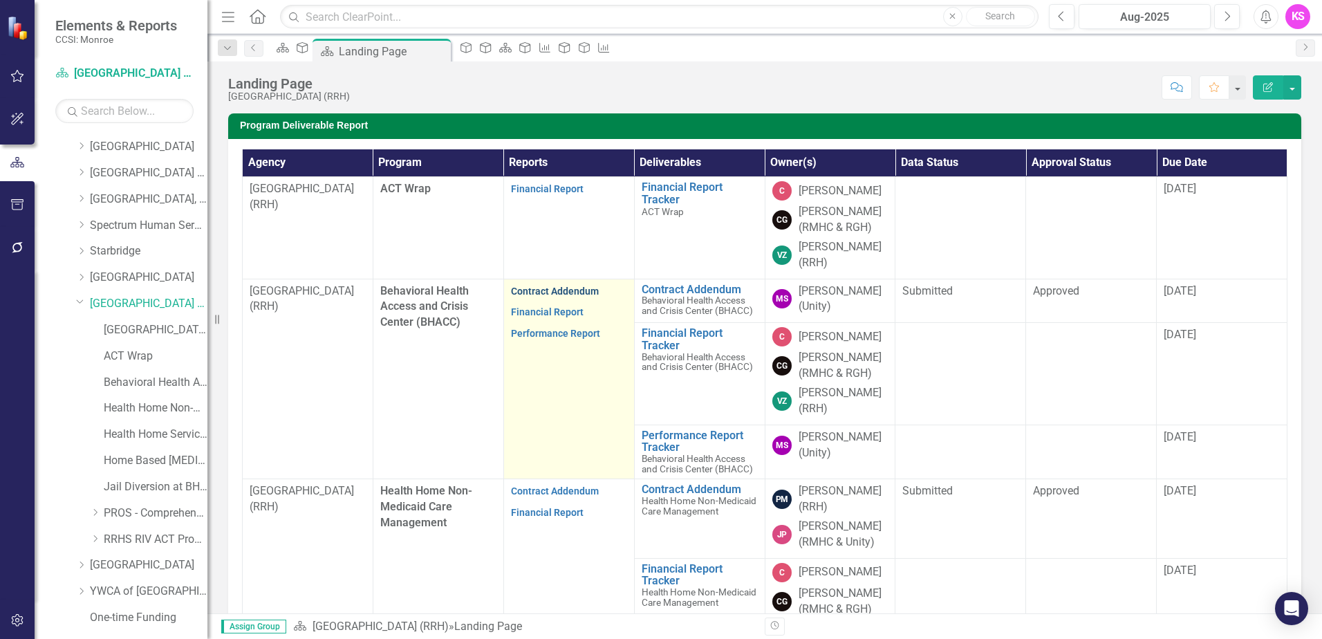
click at [550, 293] on link "Contract Addendum" at bounding box center [555, 291] width 88 height 11
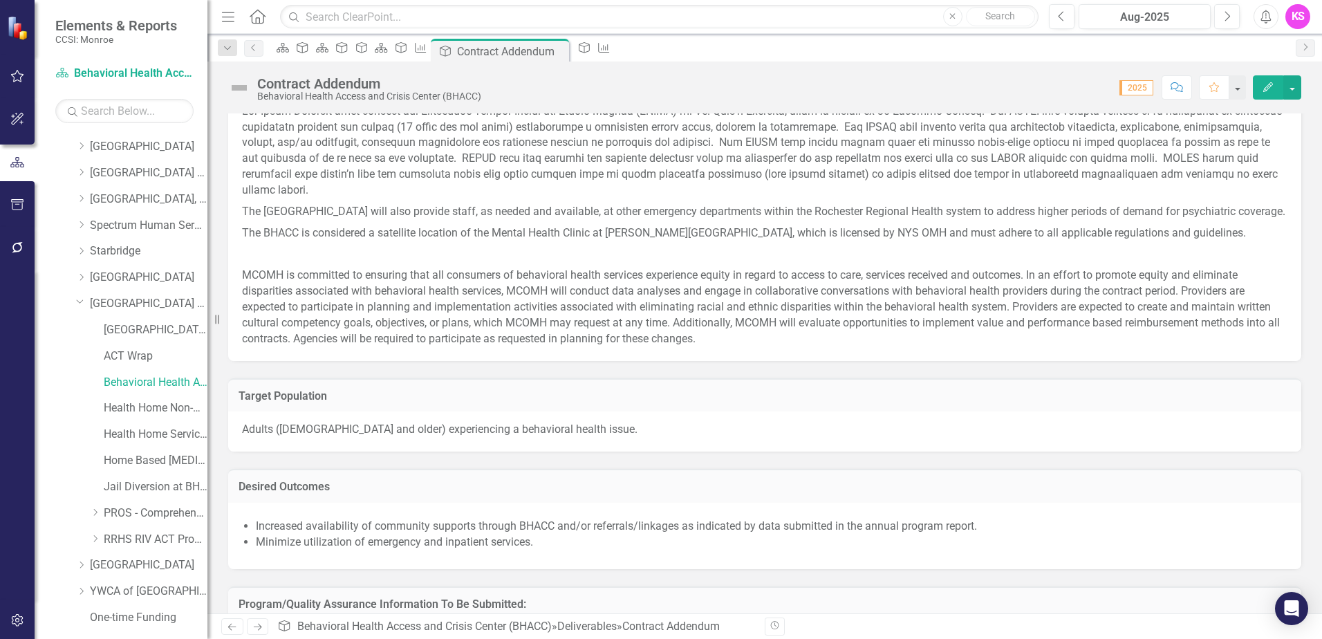
scroll to position [622, 0]
